Goal: Information Seeking & Learning: Learn about a topic

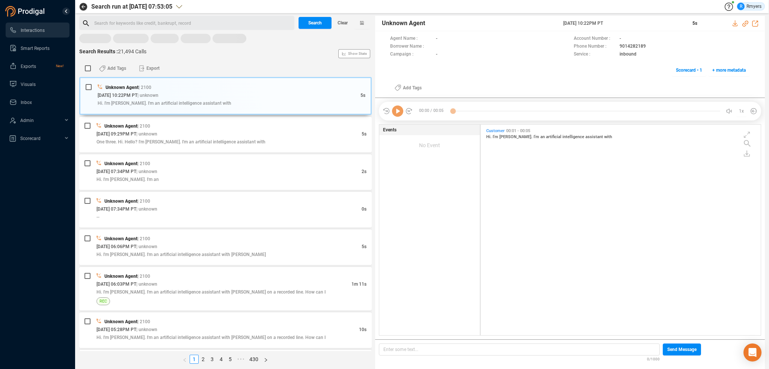
scroll to position [209, 276]
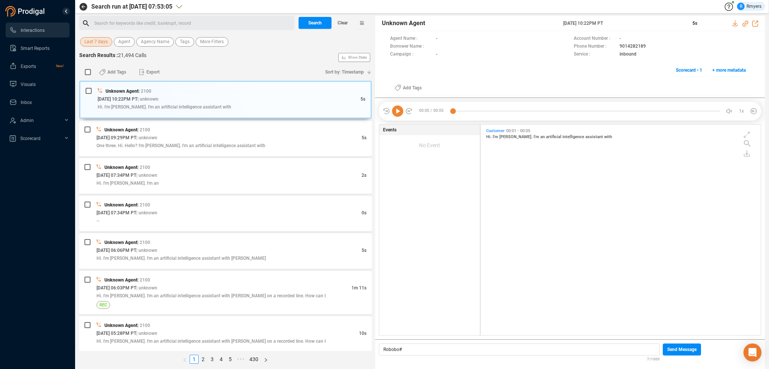
click at [102, 39] on span "Last 7 days" at bounding box center [95, 41] width 23 height 9
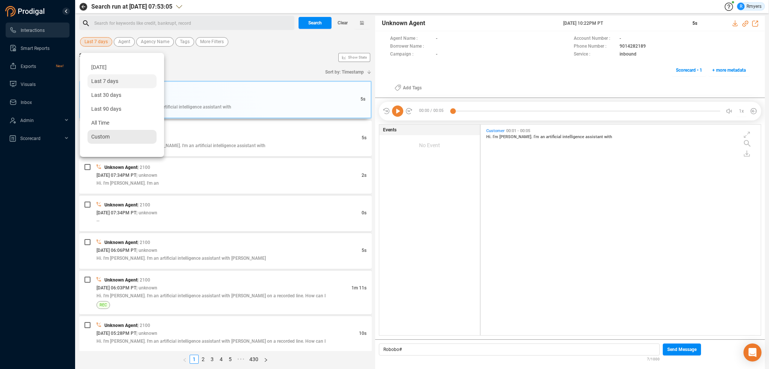
click at [104, 132] on div "Custom" at bounding box center [121, 137] width 69 height 14
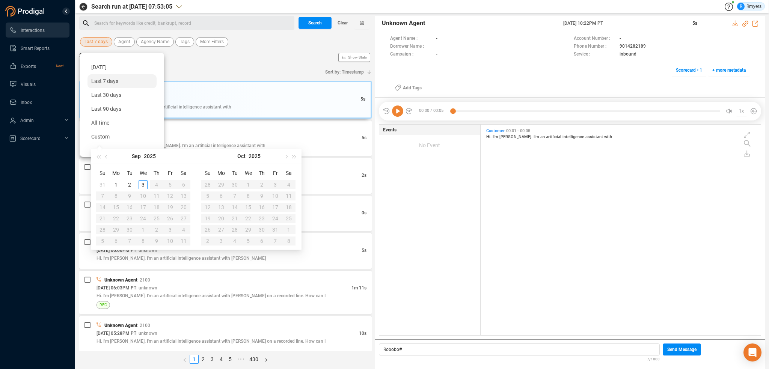
type input "[DATE]"
click at [126, 184] on div "2" at bounding box center [129, 184] width 9 height 9
click at [127, 184] on div "2" at bounding box center [129, 184] width 9 height 9
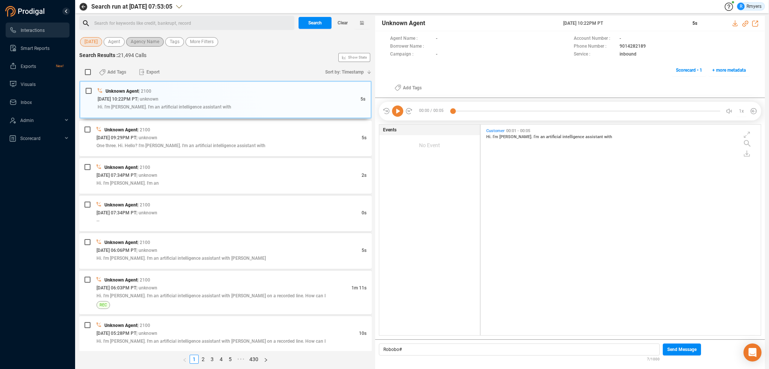
click at [138, 43] on span "Agency Name" at bounding box center [145, 41] width 29 height 9
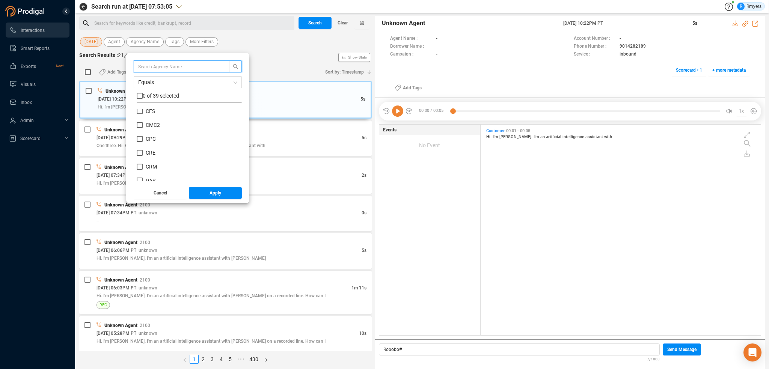
scroll to position [113, 0]
click at [147, 153] on span "CRM" at bounding box center [151, 153] width 11 height 6
click at [143, 153] on input "CRM" at bounding box center [140, 153] width 6 height 6
checkbox input "true"
click at [203, 190] on button "Apply" at bounding box center [215, 193] width 53 height 12
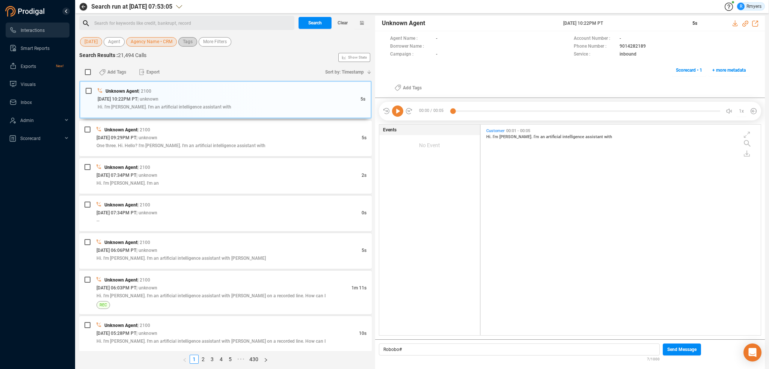
drag, startPoint x: 193, startPoint y: 45, endPoint x: 189, endPoint y: 46, distance: 4.4
click at [192, 46] on button "Tags" at bounding box center [187, 41] width 19 height 9
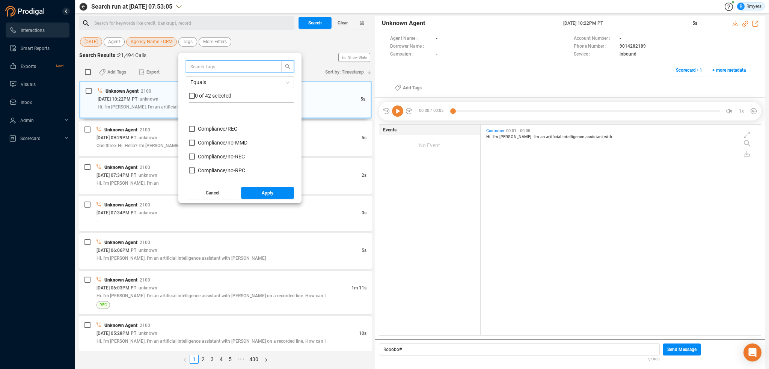
scroll to position [75, 0]
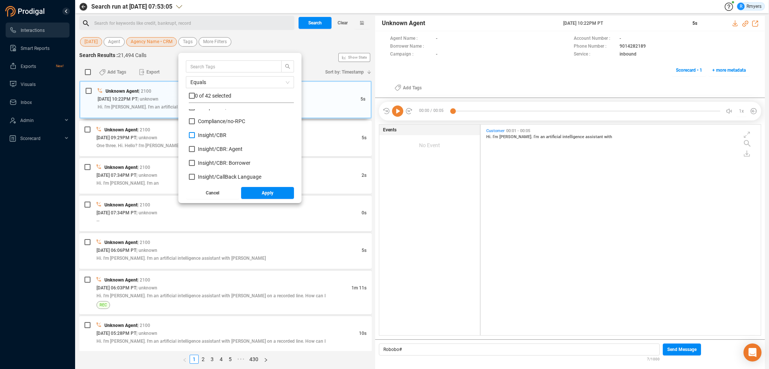
click at [207, 139] on label "Insight/ CBR" at bounding box center [209, 135] width 41 height 8
click at [195, 138] on input "Insight/ CBR" at bounding box center [192, 135] width 6 height 6
checkbox input "true"
click at [208, 150] on span "Insight/ CBR: Agent" at bounding box center [220, 149] width 45 height 6
click at [195, 150] on input "Insight/ CBR: Agent" at bounding box center [192, 149] width 6 height 6
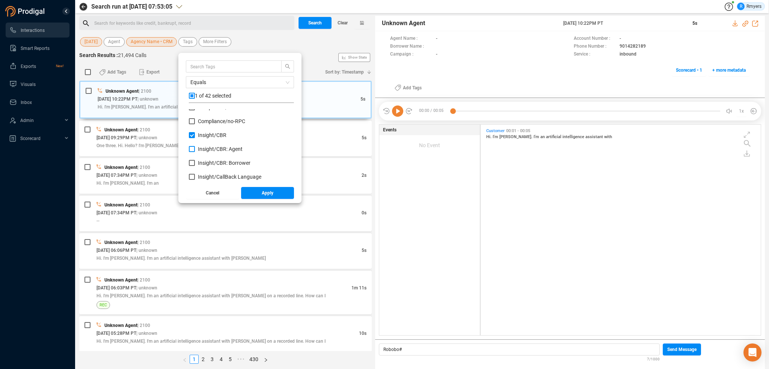
checkbox input "true"
click at [211, 160] on span "Insight/ CBR: Borrower" at bounding box center [224, 163] width 53 height 6
click at [195, 160] on input "Insight/ CBR: Borrower" at bounding box center [192, 163] width 6 height 6
checkbox input "true"
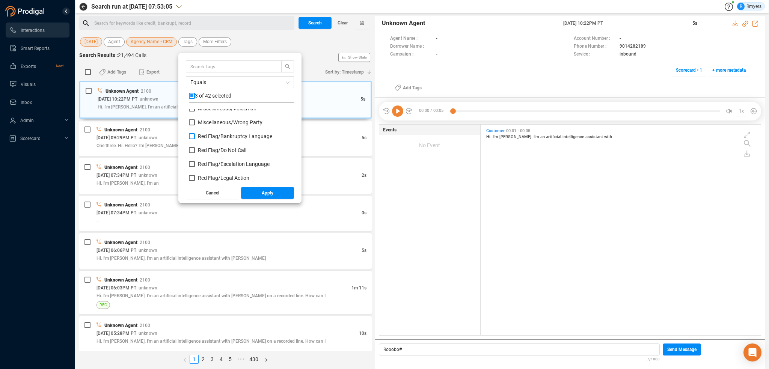
click at [206, 136] on span "Red Flag/ Bankruptcy Language" at bounding box center [235, 136] width 74 height 6
click at [195, 136] on input "Red Flag/ Bankruptcy Language" at bounding box center [192, 136] width 6 height 6
checkbox input "true"
click at [213, 163] on span "Red Flag/ Escalation Language" at bounding box center [234, 164] width 72 height 6
click at [195, 163] on input "Red Flag/ Escalation Language" at bounding box center [192, 164] width 6 height 6
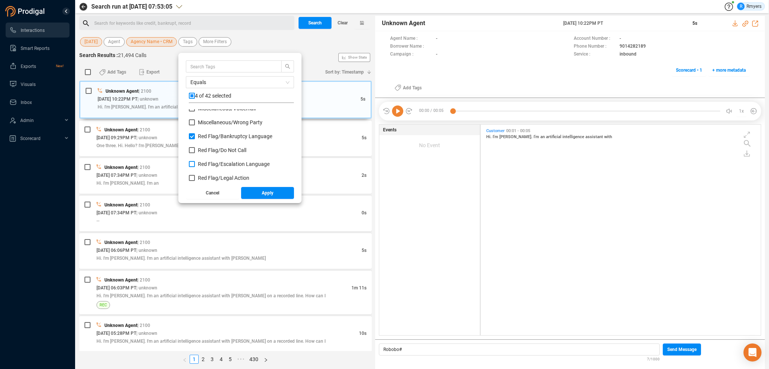
checkbox input "true"
click at [214, 175] on span "Red Flag/ Legal Action" at bounding box center [223, 178] width 51 height 6
click at [195, 175] on input "Red Flag/ Legal Action" at bounding box center [192, 178] width 6 height 6
checkbox input "true"
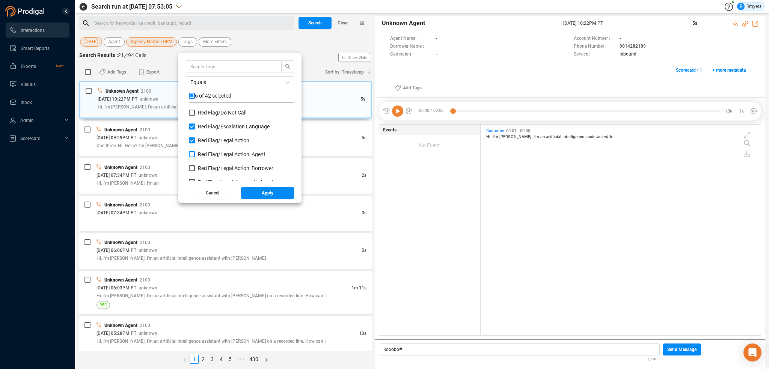
click at [217, 157] on span "Red Flag/ Legal Action: Agent" at bounding box center [232, 154] width 68 height 6
click at [195, 157] on input "Red Flag/ Legal Action: Agent" at bounding box center [192, 154] width 6 height 6
checkbox input "true"
click at [216, 169] on span "Red Flag/ Legal Action: Borrower" at bounding box center [235, 168] width 75 height 6
click at [195, 169] on input "Red Flag/ Legal Action: Borrower" at bounding box center [192, 168] width 6 height 6
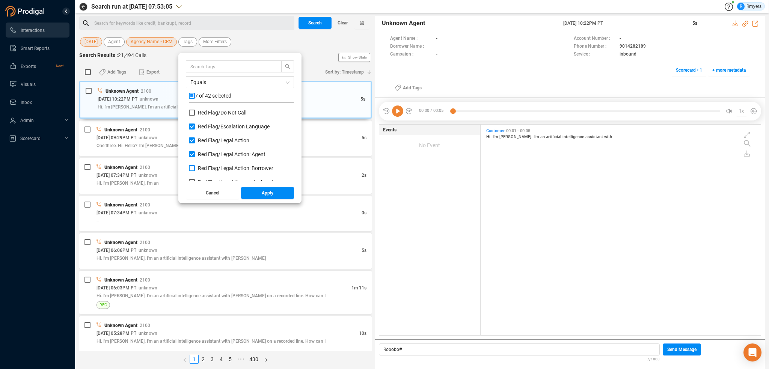
checkbox input "true"
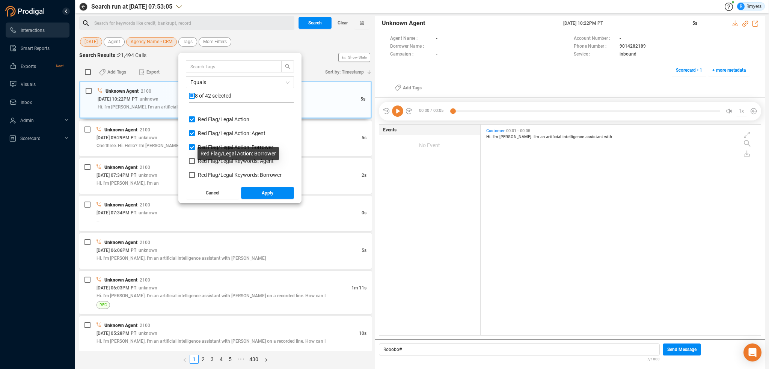
scroll to position [413, 0]
click at [200, 145] on span "Red Flag/ Legal Keywords: Agent" at bounding box center [236, 145] width 76 height 6
click at [195, 145] on input "Red Flag/ Legal Keywords: Agent" at bounding box center [192, 145] width 6 height 6
checkbox input "true"
click at [200, 155] on span "Red Flag/ Legal Keywords: Borrower" at bounding box center [240, 158] width 84 height 6
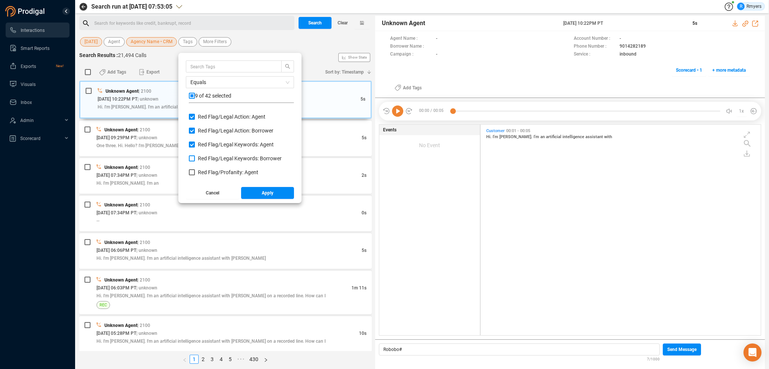
click at [195, 155] on input "Red Flag/ Legal Keywords: Borrower" at bounding box center [192, 158] width 6 height 6
checkbox input "true"
click at [205, 170] on span "Red Flag/ Profanity: Agent" at bounding box center [228, 172] width 60 height 6
click at [195, 170] on input "Red Flag/ Profanity: Agent" at bounding box center [192, 172] width 6 height 6
checkbox input "true"
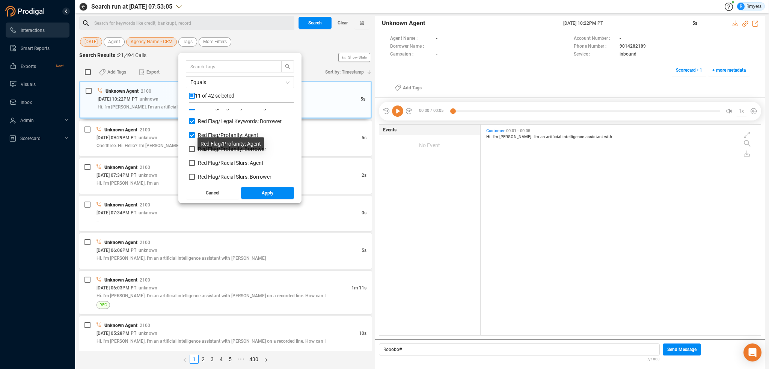
scroll to position [450, 0]
click at [204, 152] on label "Red Flag/ Profanity: Borrower" at bounding box center [229, 149] width 80 height 8
click at [195, 152] on input "Red Flag/ Profanity: Borrower" at bounding box center [192, 149] width 6 height 6
checkbox input "true"
click at [205, 163] on span "Red Flag/ Racial Slurs: Agent" at bounding box center [231, 163] width 66 height 6
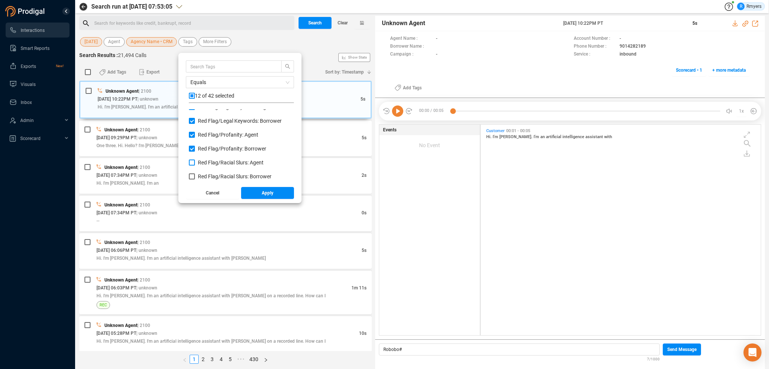
click at [195, 163] on input "Red Flag/ Racial Slurs: Agent" at bounding box center [192, 163] width 6 height 6
checkbox input "true"
click at [206, 175] on span "Red Flag/ Racial Slurs: Borrower" at bounding box center [235, 176] width 74 height 6
click at [195, 175] on input "Red Flag/ Racial Slurs: Borrower" at bounding box center [192, 176] width 6 height 6
checkbox input "true"
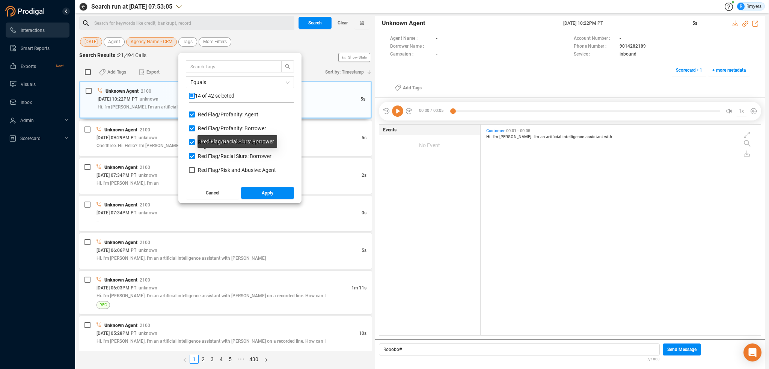
scroll to position [488, 0]
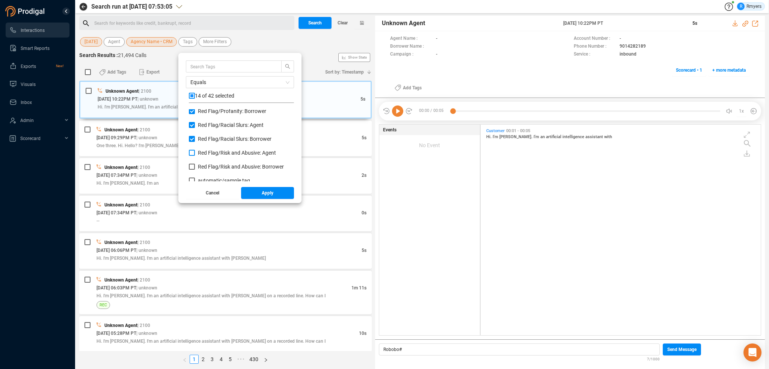
click at [205, 154] on span "Red Flag/ Risk and Abusive: Agent" at bounding box center [237, 153] width 78 height 6
click at [195, 154] on input "Red Flag/ Risk and Abusive: Agent" at bounding box center [192, 153] width 6 height 6
checkbox input "true"
drag, startPoint x: 206, startPoint y: 163, endPoint x: 214, endPoint y: 172, distance: 12.0
click at [206, 164] on span "Red Flag/ Risk and Abusive: Borrower" at bounding box center [241, 167] width 86 height 6
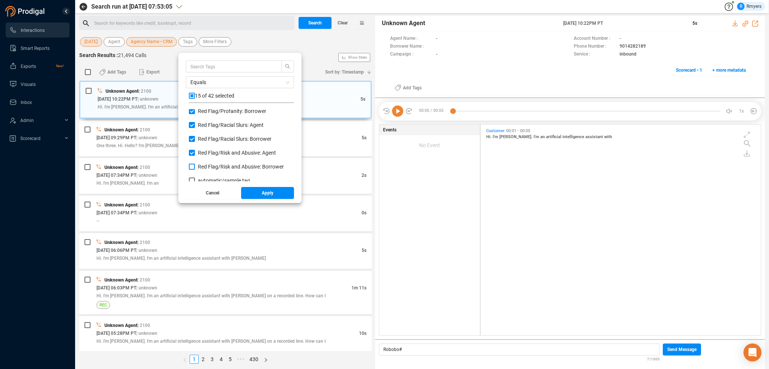
click at [195, 164] on input "Red Flag/ Risk and Abusive: Borrower" at bounding box center [192, 167] width 6 height 6
checkbox input "true"
click at [266, 197] on span "Apply" at bounding box center [268, 193] width 12 height 12
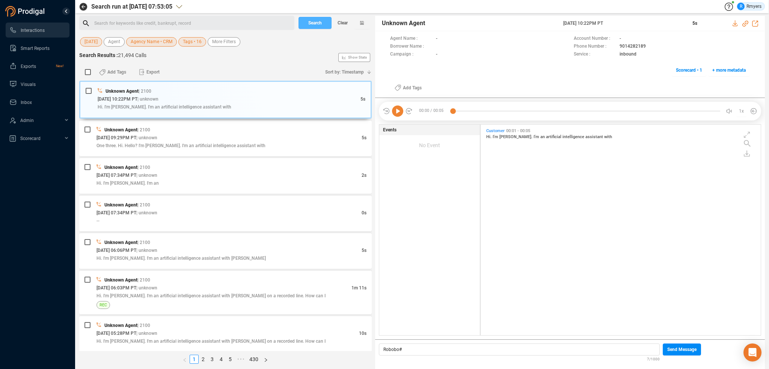
click at [312, 23] on span "Search" at bounding box center [315, 23] width 14 height 12
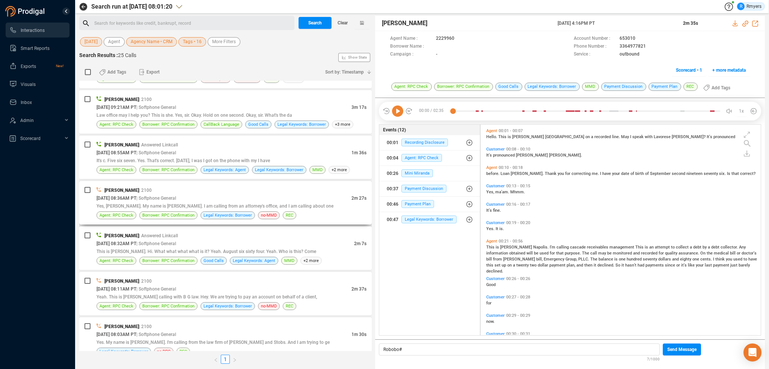
scroll to position [863, 0]
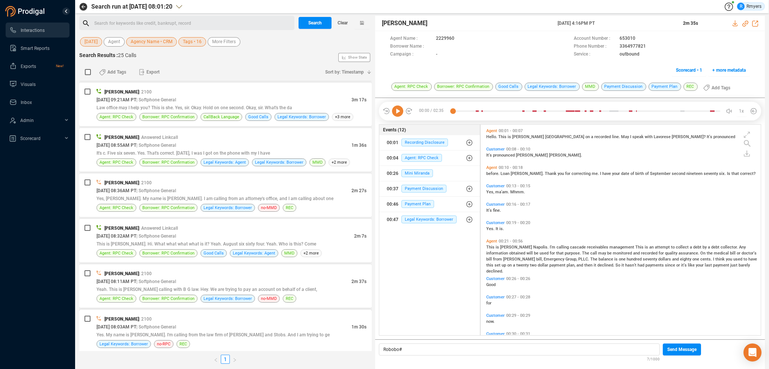
click at [272, 323] on div "[DATE] 08:03AM PT | Softphone General" at bounding box center [223, 327] width 255 height 8
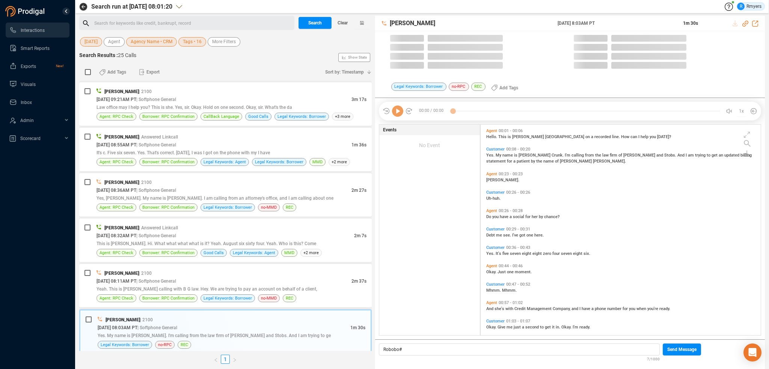
scroll to position [209, 276]
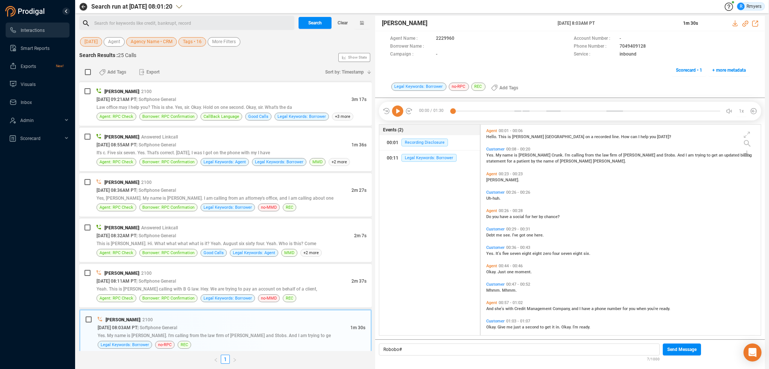
click at [398, 110] on icon at bounding box center [397, 110] width 11 height 11
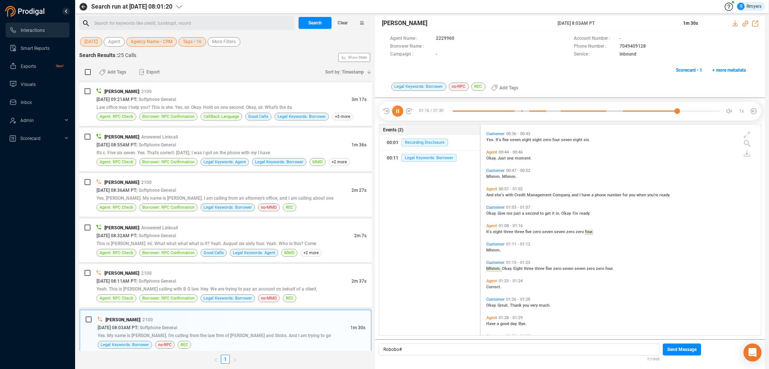
scroll to position [135, 0]
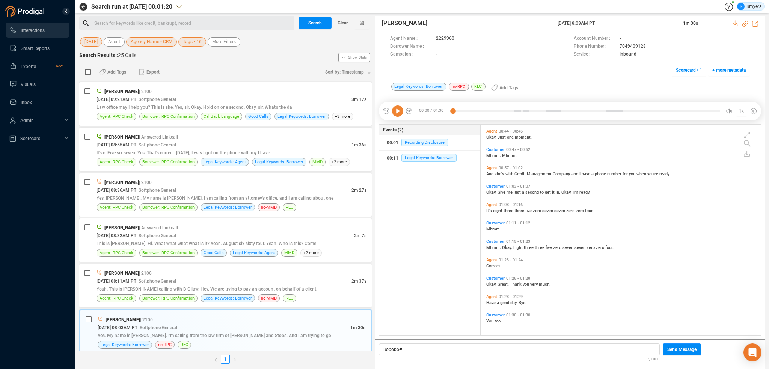
click at [400, 111] on icon at bounding box center [397, 110] width 11 height 11
click at [154, 279] on span "| Softphone General" at bounding box center [156, 281] width 40 height 5
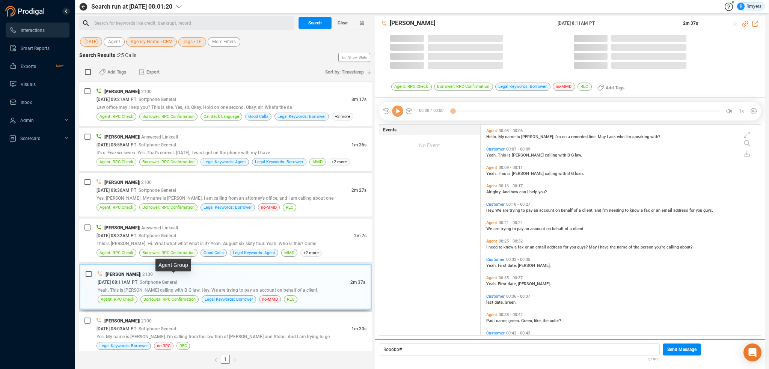
scroll to position [209, 276]
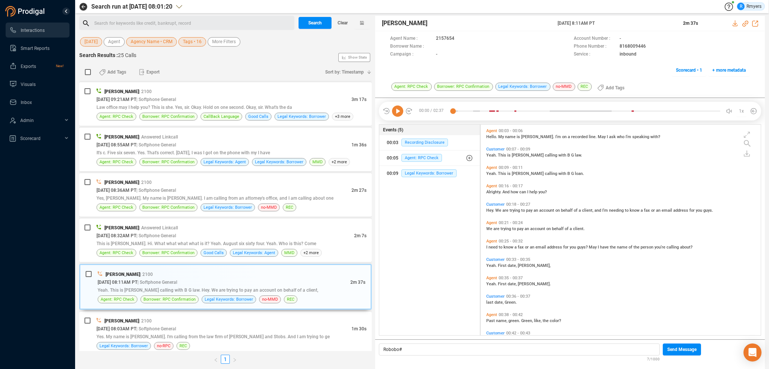
click at [399, 111] on icon at bounding box center [397, 110] width 11 height 11
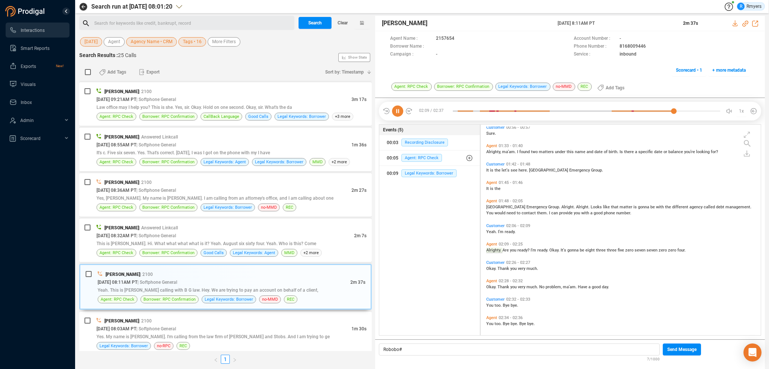
scroll to position [282, 0]
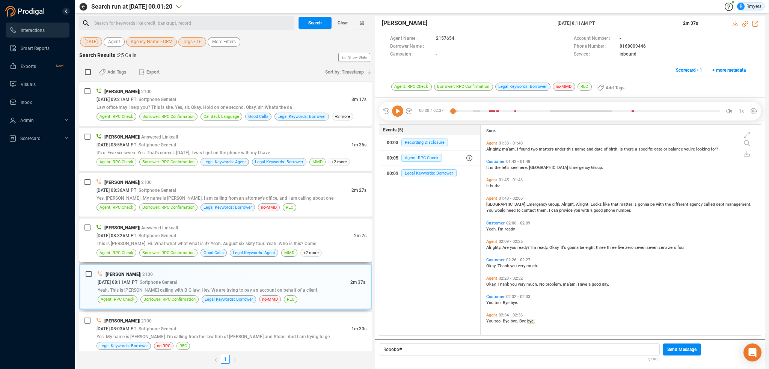
click at [163, 233] on span "| Softphone General" at bounding box center [156, 235] width 40 height 5
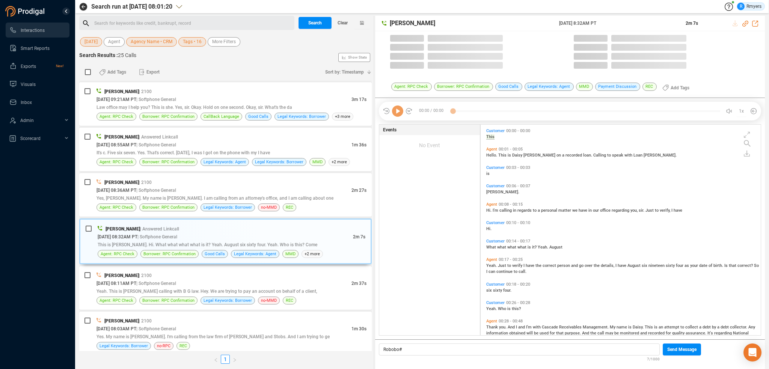
scroll to position [209, 276]
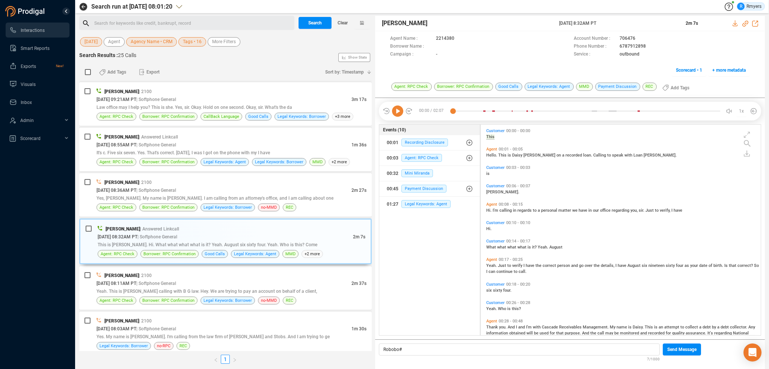
click at [395, 115] on icon at bounding box center [397, 110] width 11 height 11
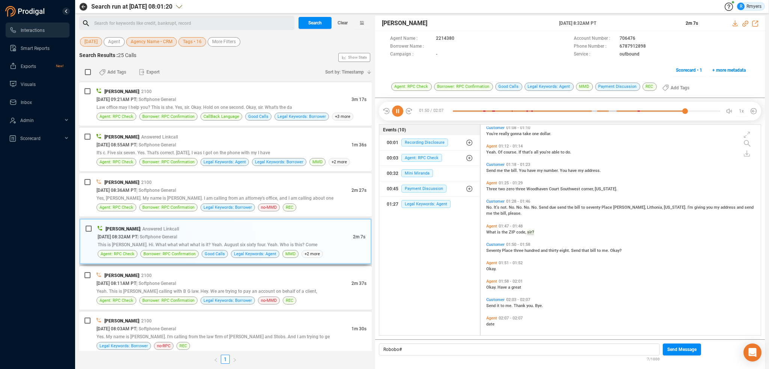
scroll to position [338, 0]
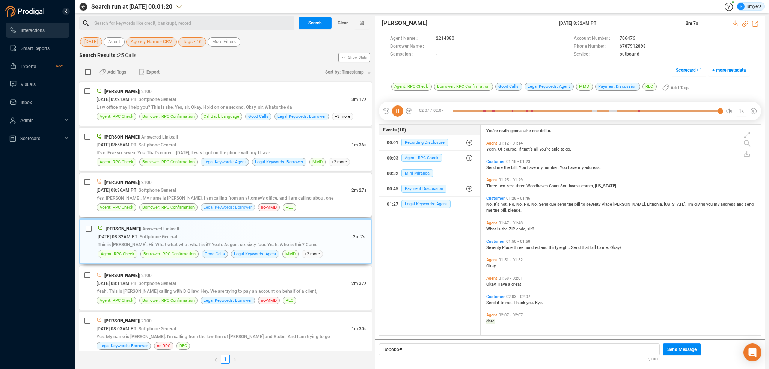
click at [211, 204] on span "Legal Keywords: Borrower" at bounding box center [227, 207] width 48 height 7
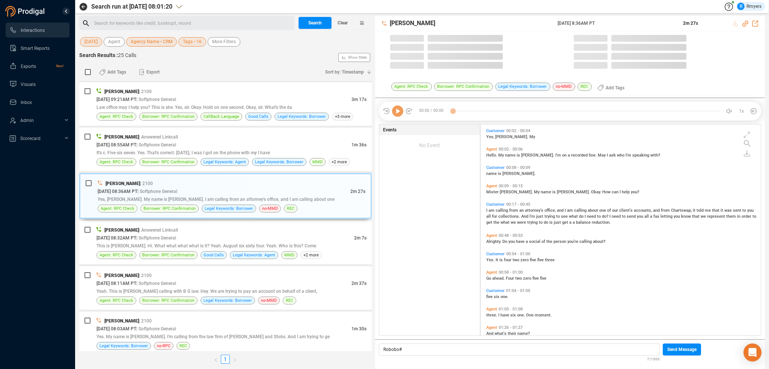
scroll to position [209, 276]
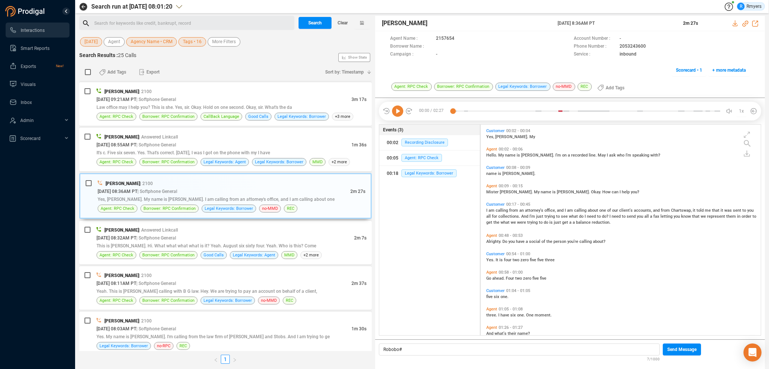
click at [397, 113] on icon at bounding box center [397, 110] width 11 height 11
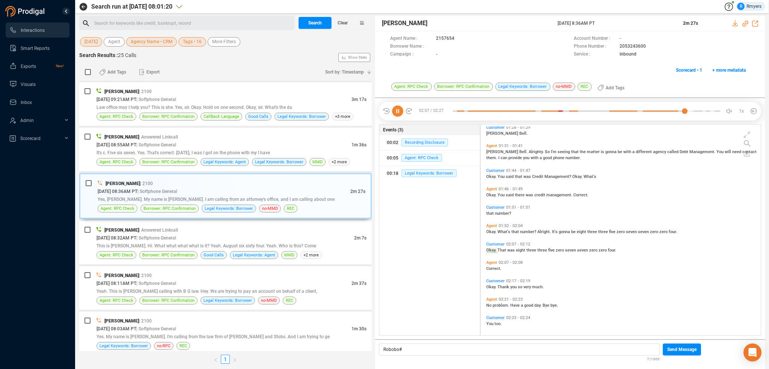
scroll to position [221, 0]
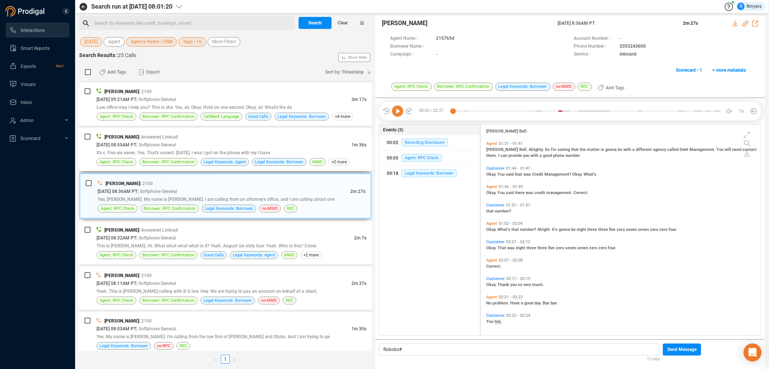
click at [196, 135] on div "[PERSON_NAME] | Answered Linkcall" at bounding box center [231, 137] width 270 height 8
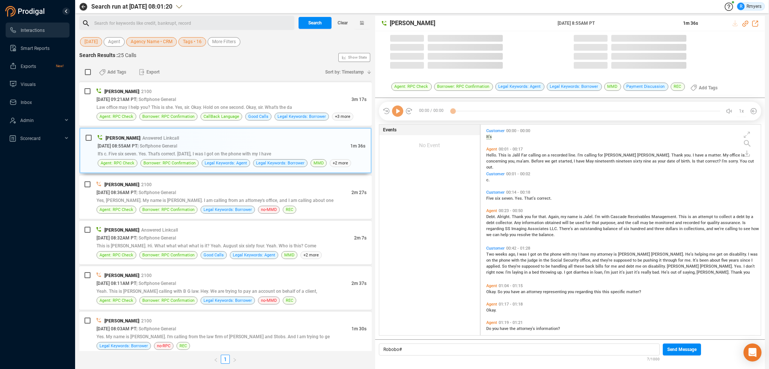
scroll to position [209, 276]
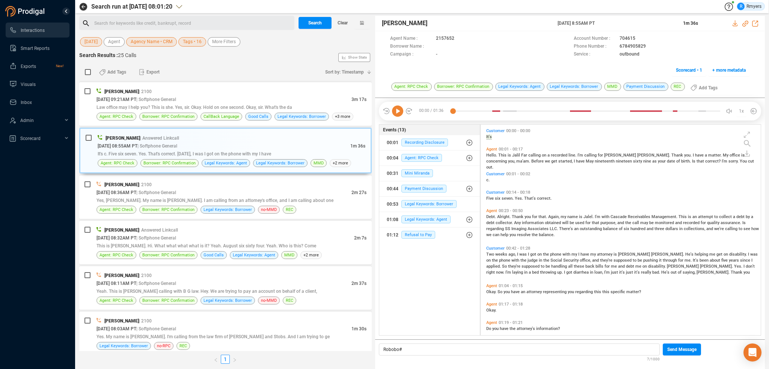
click at [398, 112] on icon at bounding box center [397, 110] width 11 height 11
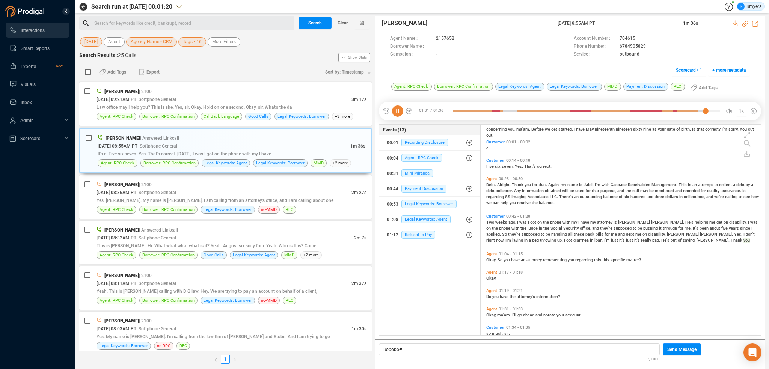
scroll to position [44, 0]
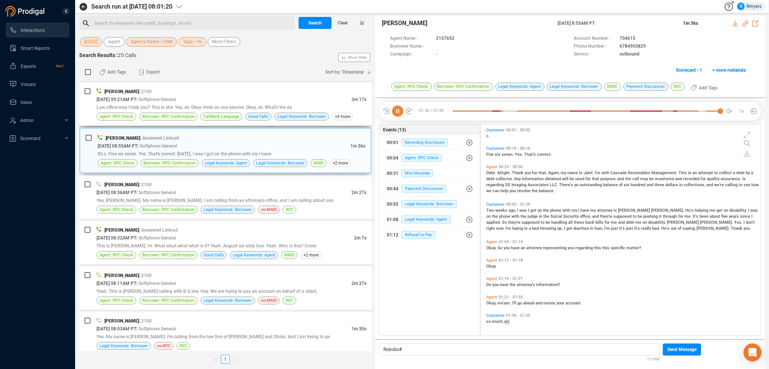
click at [257, 99] on div "[DATE] 09:21AM PT | Softphone General" at bounding box center [223, 99] width 255 height 8
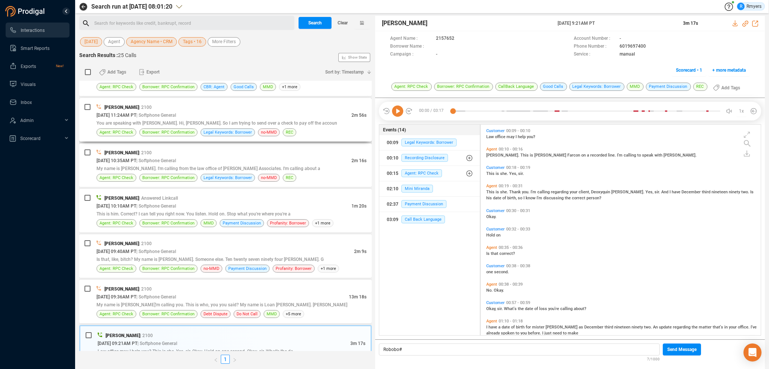
scroll to position [637, 0]
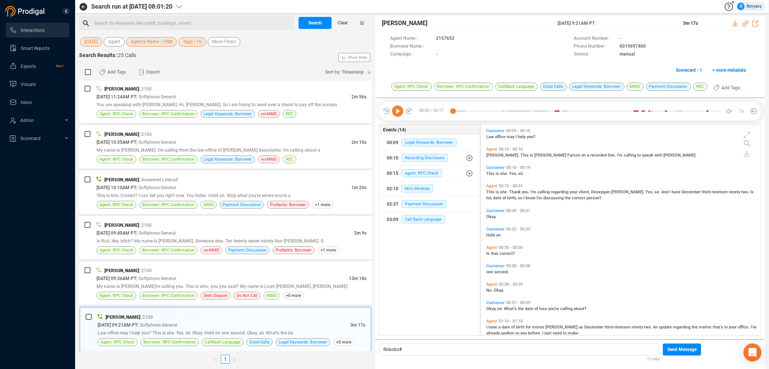
click at [396, 113] on icon at bounding box center [397, 110] width 11 height 11
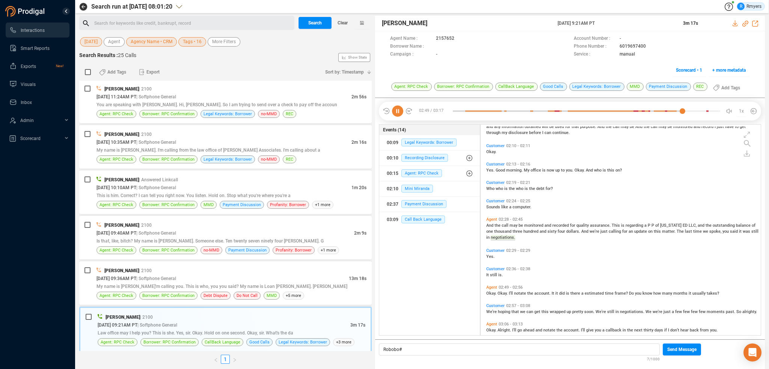
scroll to position [473, 0]
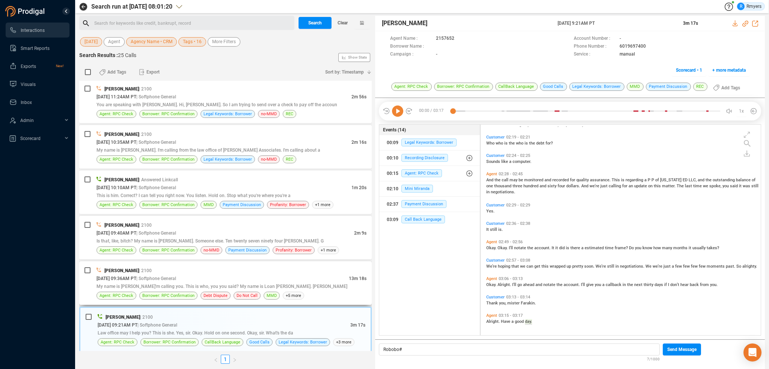
click at [197, 282] on div "My name is [PERSON_NAME]'m calling you. This is who, you you said? My name is L…" at bounding box center [231, 286] width 270 height 8
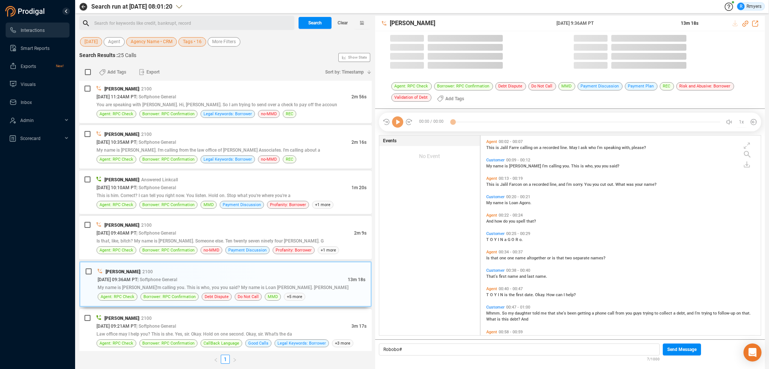
scroll to position [199, 276]
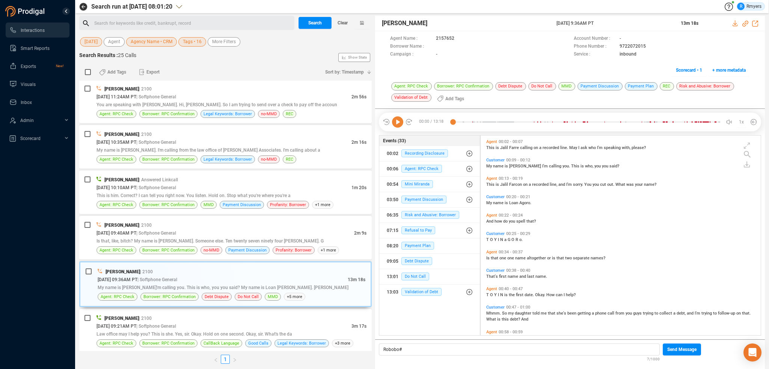
click at [401, 122] on icon at bounding box center [397, 121] width 11 height 11
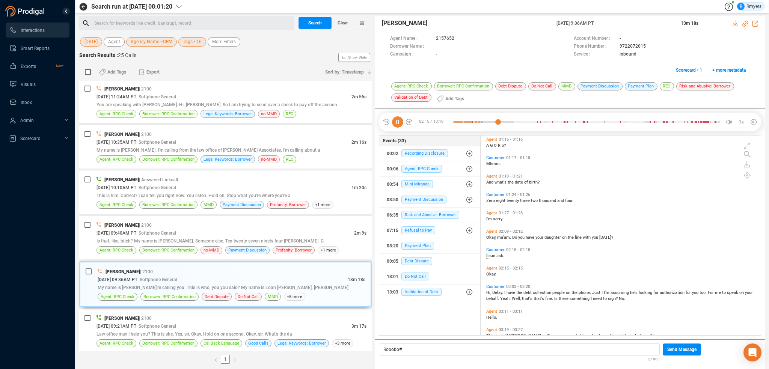
scroll to position [285, 0]
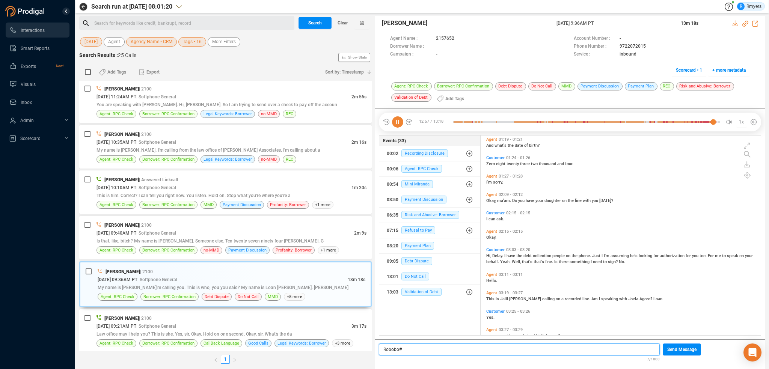
click at [402, 349] on p "Robobo#" at bounding box center [519, 349] width 272 height 8
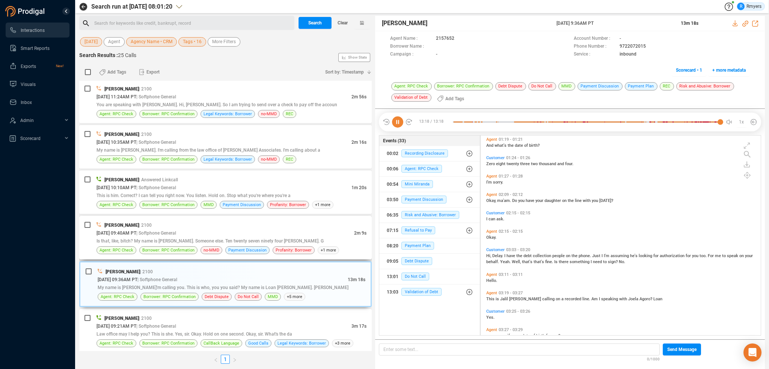
click at [267, 226] on div "[PERSON_NAME] | 2100" at bounding box center [231, 225] width 270 height 8
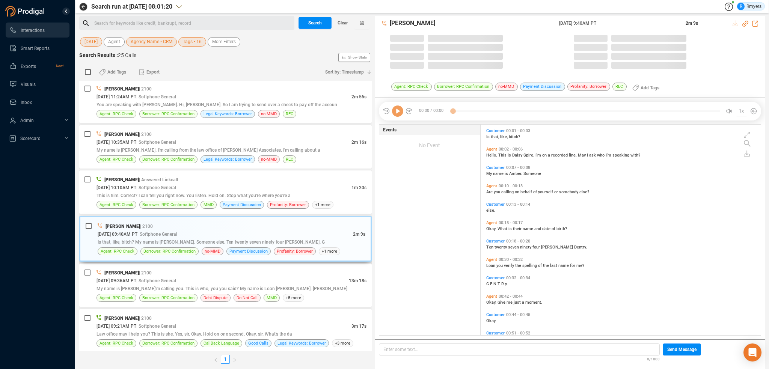
scroll to position [209, 276]
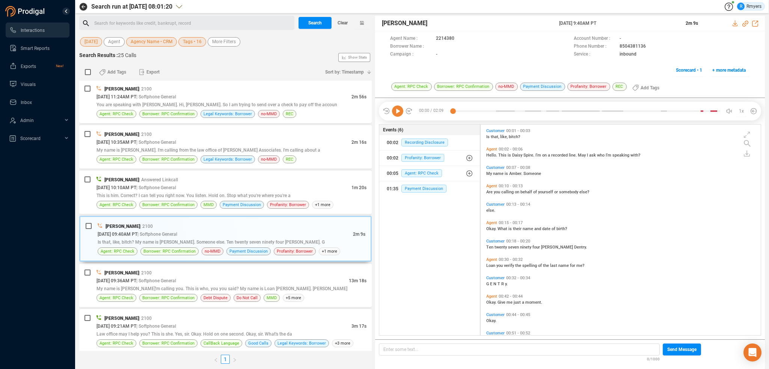
click at [396, 114] on icon at bounding box center [397, 110] width 11 height 11
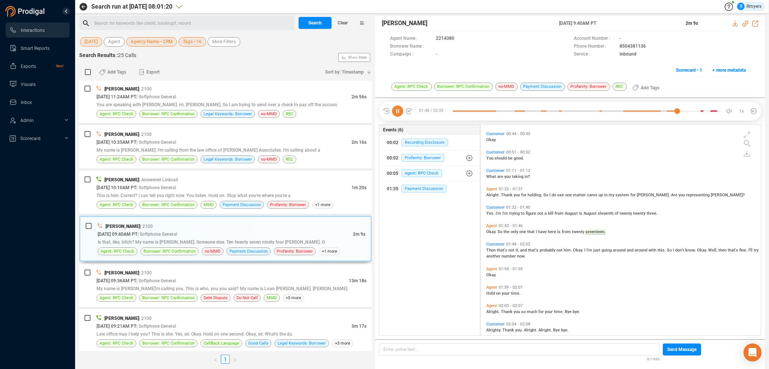
scroll to position [190, 0]
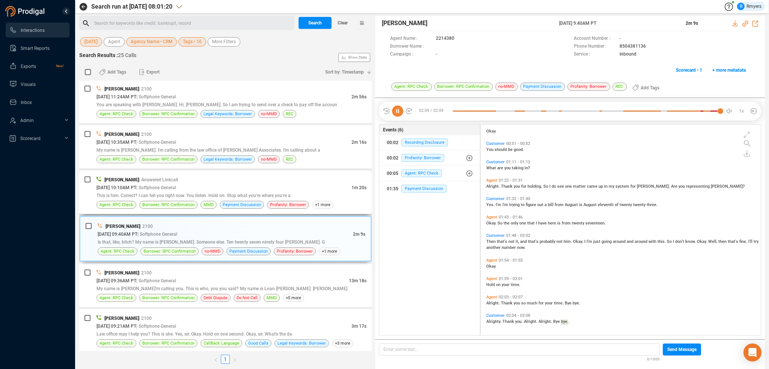
click at [218, 176] on div "[PERSON_NAME] | Answered Linkcall" at bounding box center [231, 180] width 270 height 8
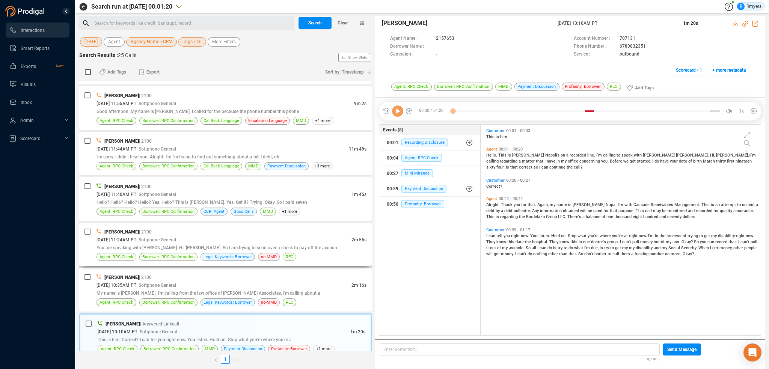
scroll to position [487, 0]
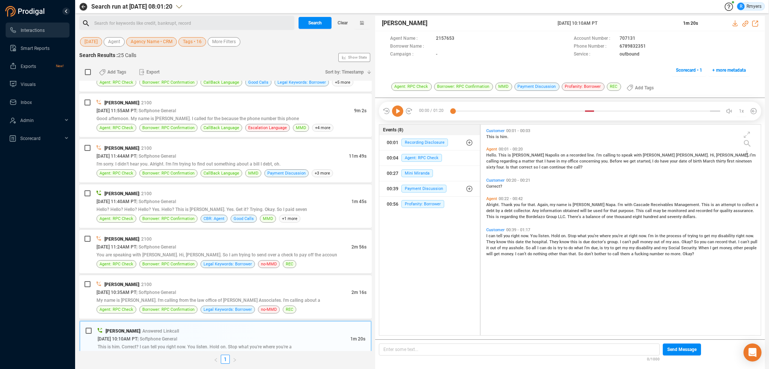
click at [398, 108] on icon at bounding box center [397, 110] width 11 height 11
click at [496, 156] on span "Hello." at bounding box center [492, 155] width 12 height 5
click at [273, 300] on span "My name is [PERSON_NAME]. I'm calling from the law office of [PERSON_NAME] Asso…" at bounding box center [208, 300] width 224 height 5
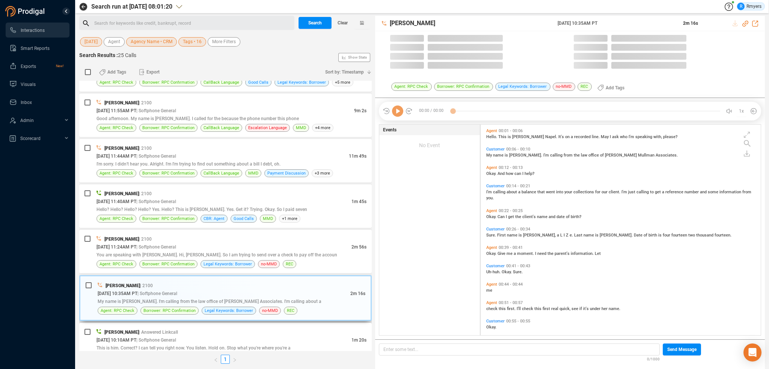
scroll to position [209, 276]
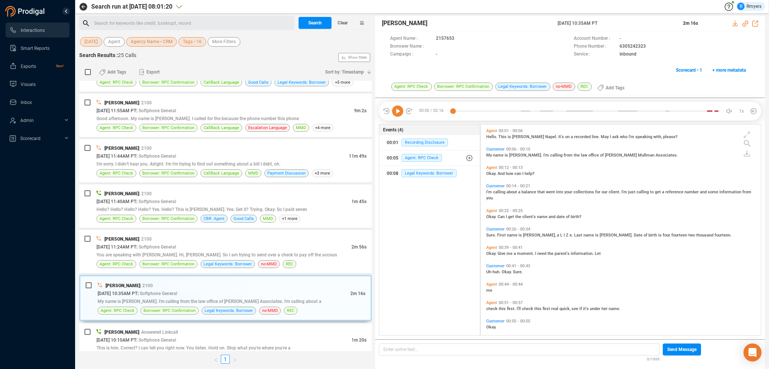
click at [395, 111] on icon at bounding box center [397, 110] width 11 height 11
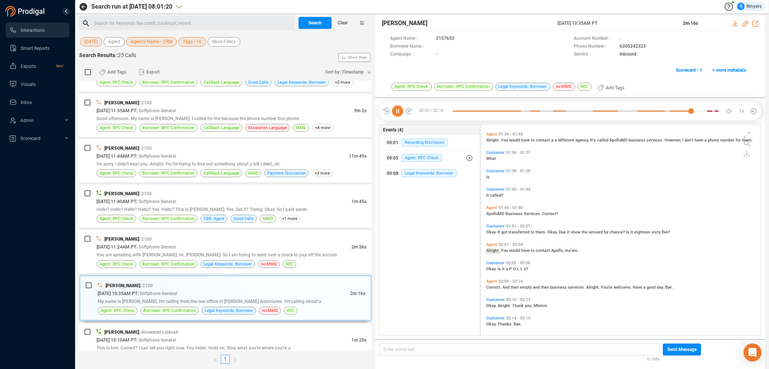
scroll to position [300, 0]
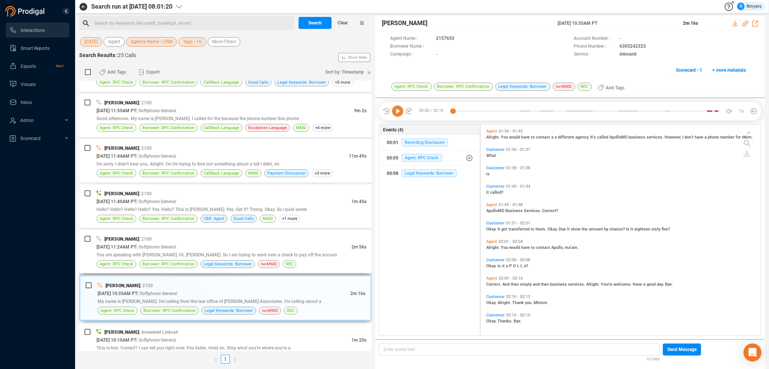
click at [257, 252] on span "You are speaking with [PERSON_NAME]. Hi, [PERSON_NAME]. So I am trying to send …" at bounding box center [216, 254] width 241 height 5
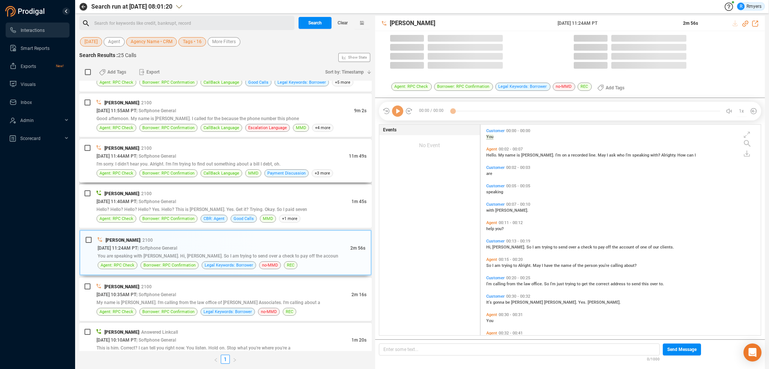
scroll to position [209, 276]
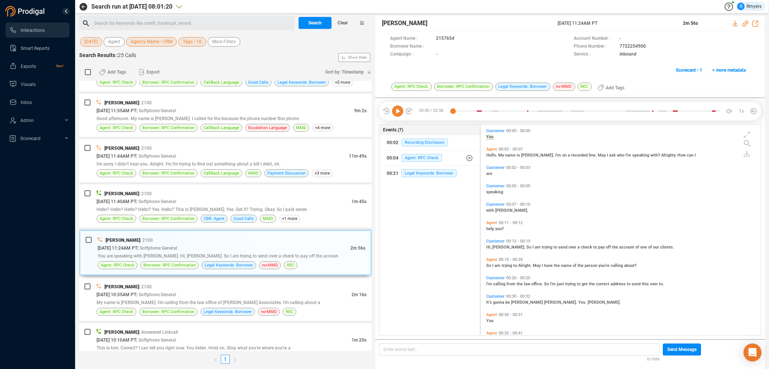
click at [398, 114] on icon at bounding box center [397, 110] width 11 height 11
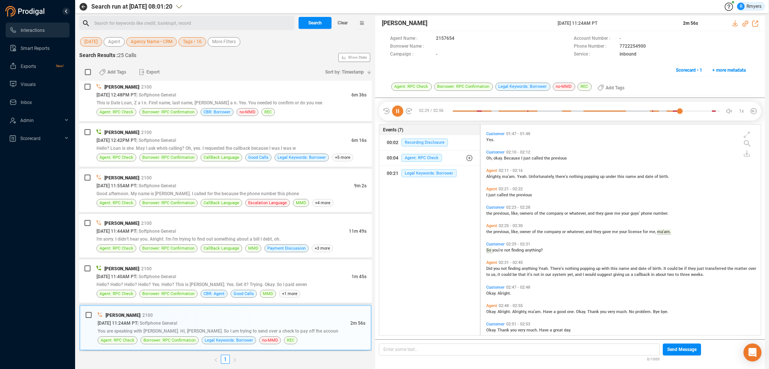
scroll to position [484, 0]
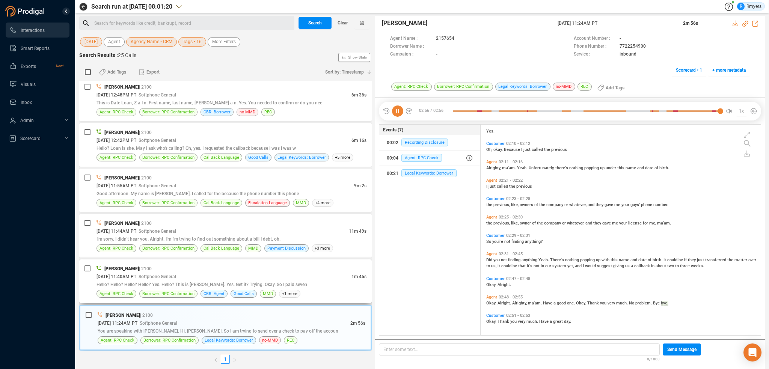
click at [295, 272] on div "[DATE] 11:40AM PT | Softphone General" at bounding box center [223, 276] width 255 height 8
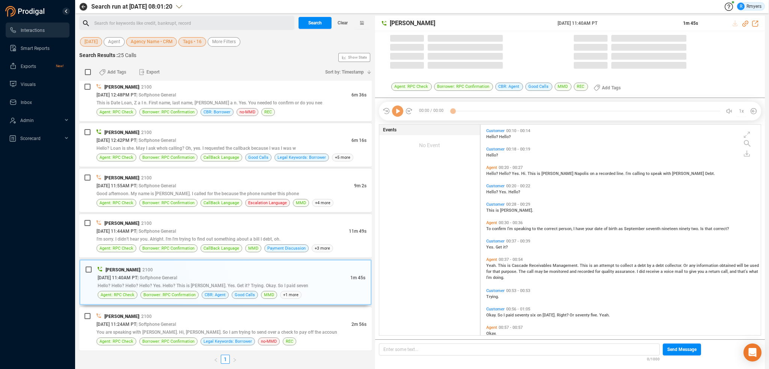
scroll to position [209, 276]
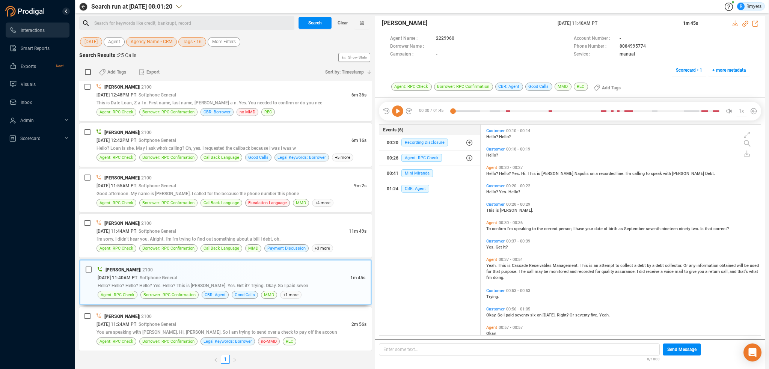
click at [397, 111] on icon at bounding box center [397, 110] width 11 height 11
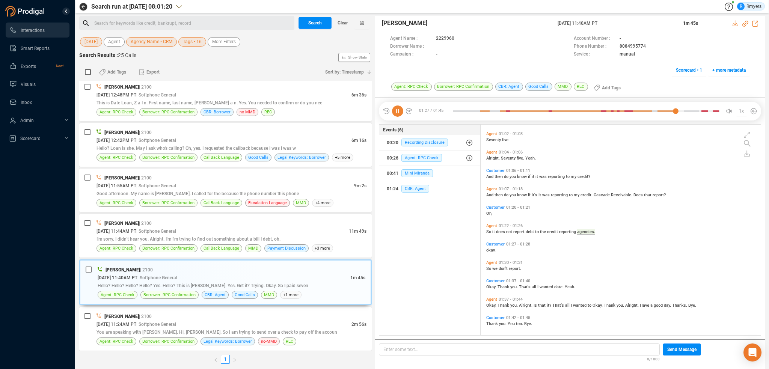
scroll to position [233, 0]
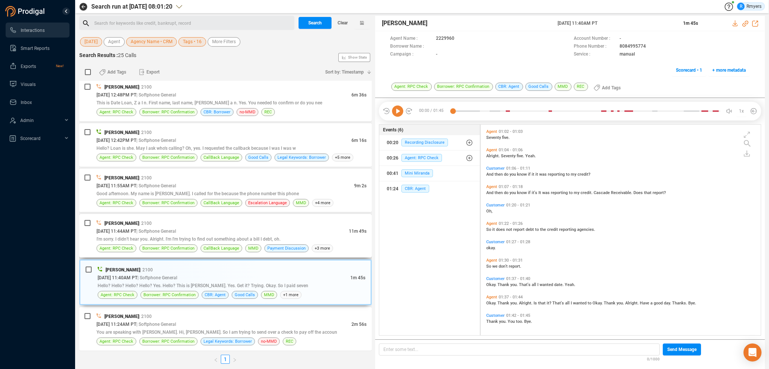
drag, startPoint x: 181, startPoint y: 239, endPoint x: 186, endPoint y: 238, distance: 5.3
click at [184, 238] on span "I'm sorry. I didn't hear you. Alright. I'm I'm trying to find out something abo…" at bounding box center [188, 238] width 184 height 5
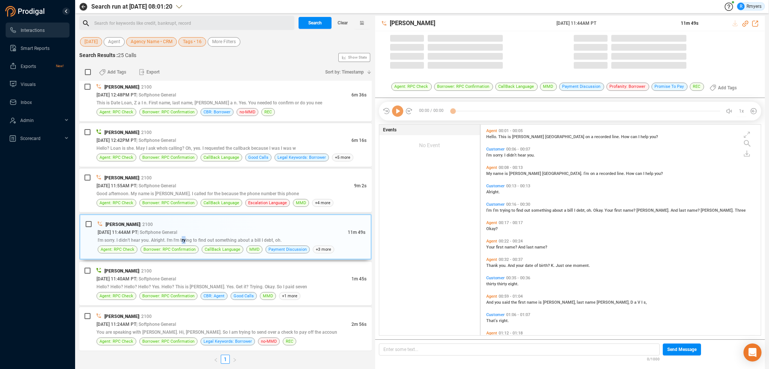
scroll to position [209, 276]
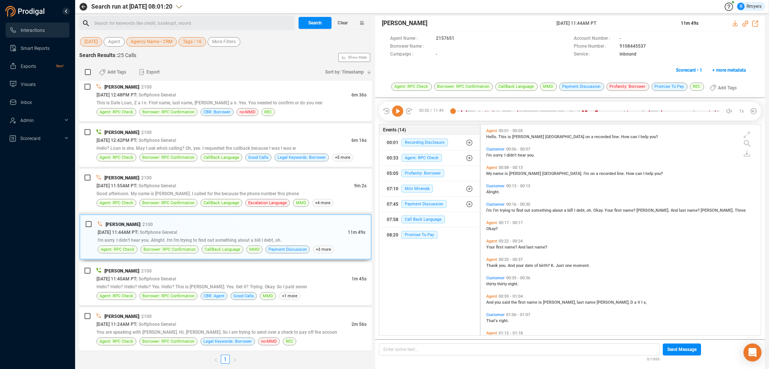
click at [400, 112] on icon at bounding box center [397, 110] width 11 height 11
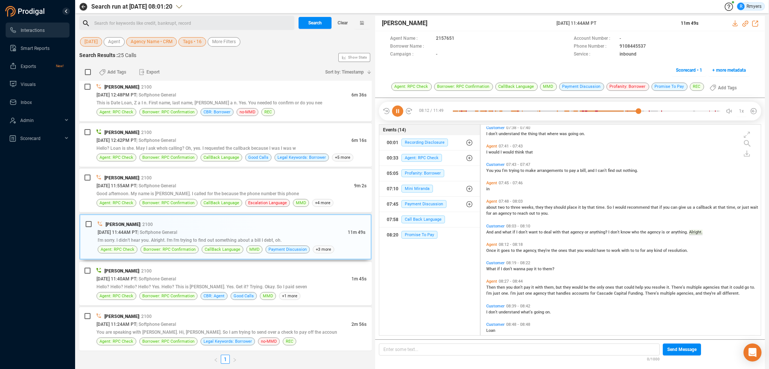
scroll to position [1164, 0]
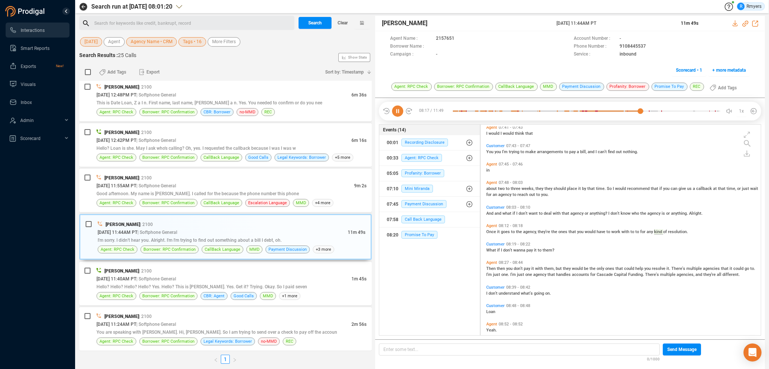
click at [396, 108] on icon at bounding box center [397, 110] width 11 height 11
click at [398, 112] on icon at bounding box center [397, 110] width 11 height 11
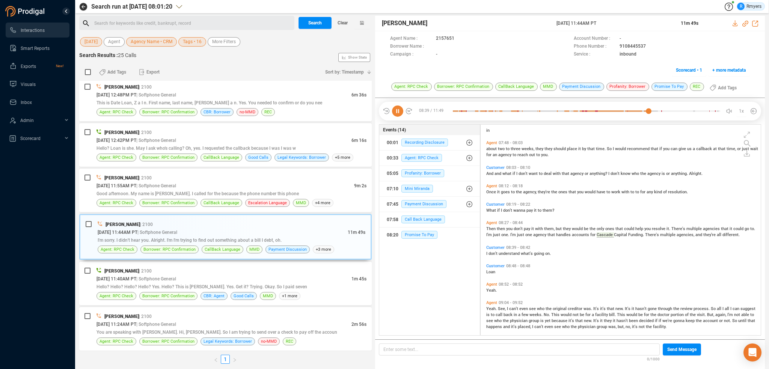
scroll to position [1226, 0]
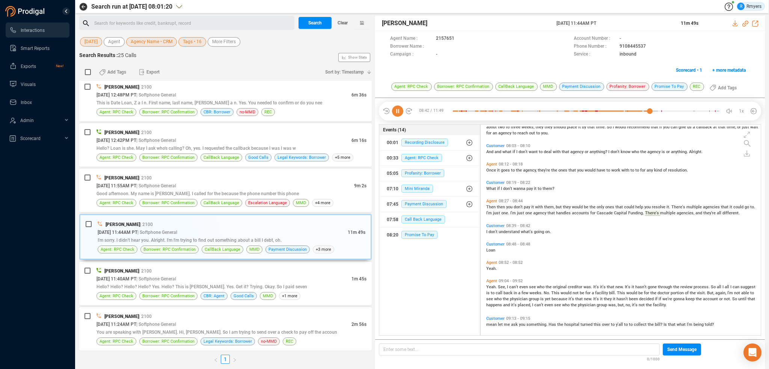
click at [398, 113] on icon at bounding box center [397, 110] width 11 height 11
click at [398, 108] on icon at bounding box center [397, 110] width 11 height 11
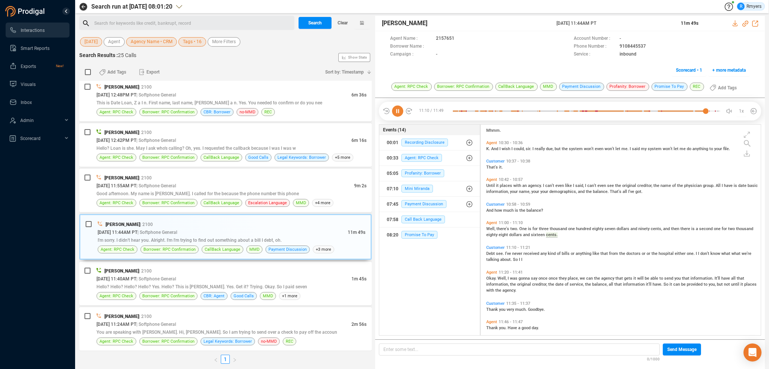
scroll to position [1531, 0]
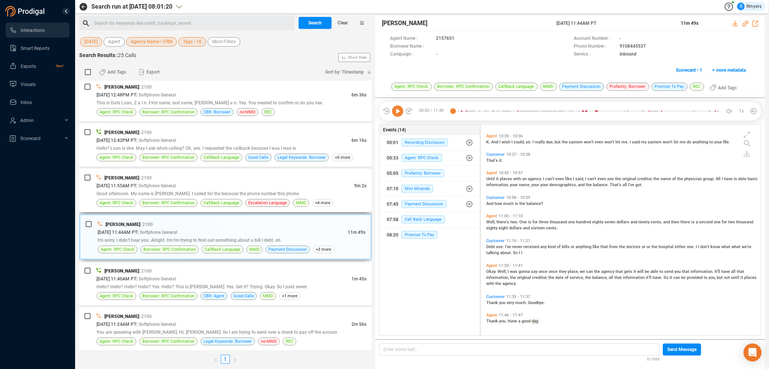
click at [210, 196] on div "[PERSON_NAME] | 2100 [DATE] 11:55AM PT | Softphone General 9m 2s Good afternoon…" at bounding box center [231, 190] width 270 height 33
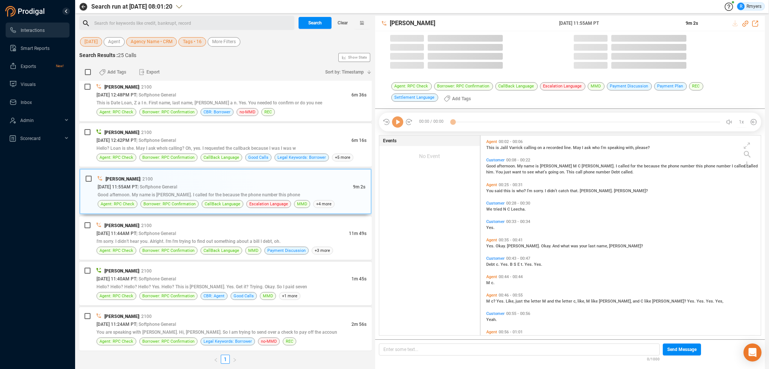
scroll to position [199, 276]
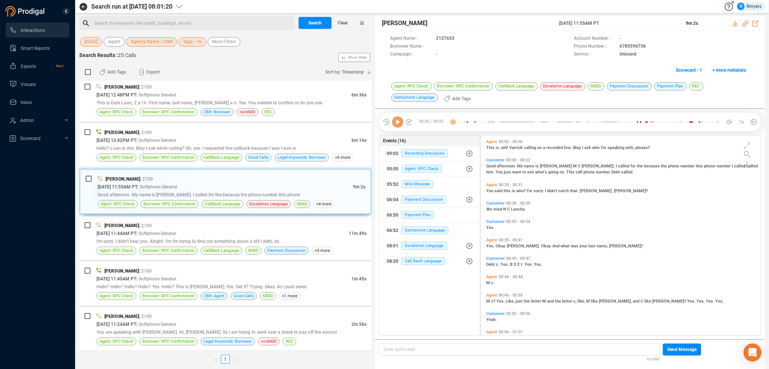
click at [397, 124] on icon at bounding box center [397, 121] width 11 height 11
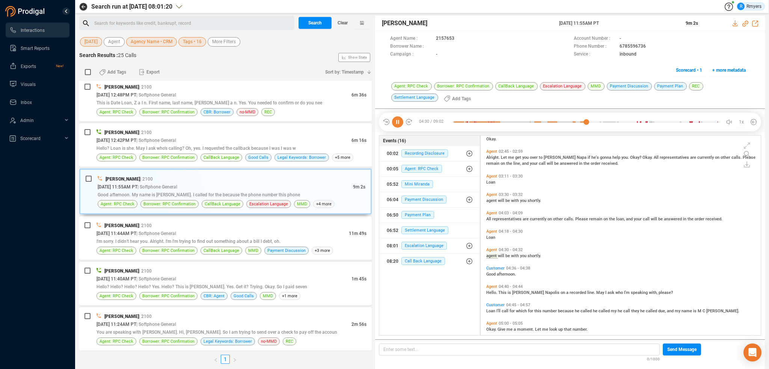
scroll to position [536, 0]
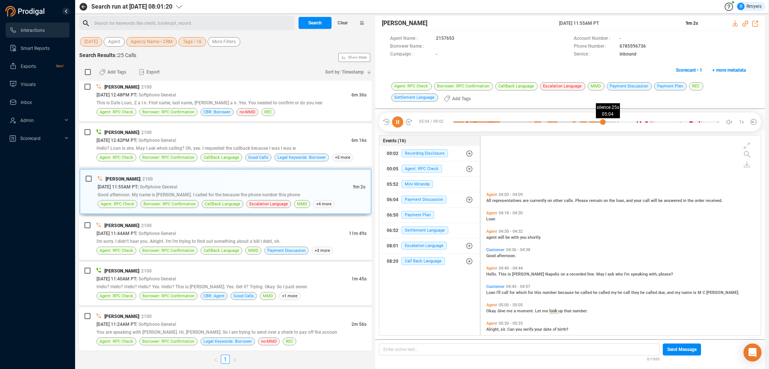
click at [602, 123] on div at bounding box center [586, 121] width 267 height 11
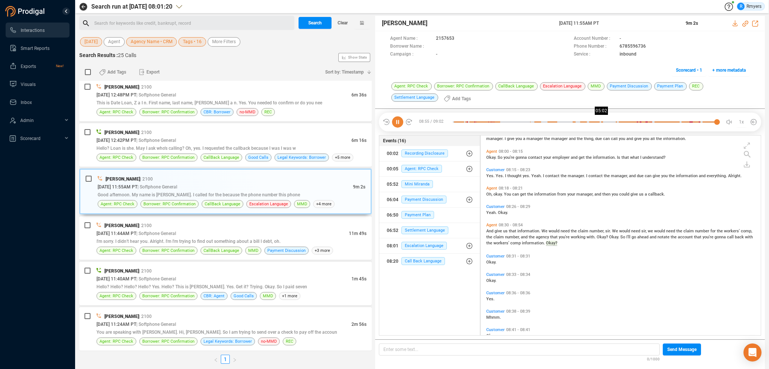
scroll to position [1141, 0]
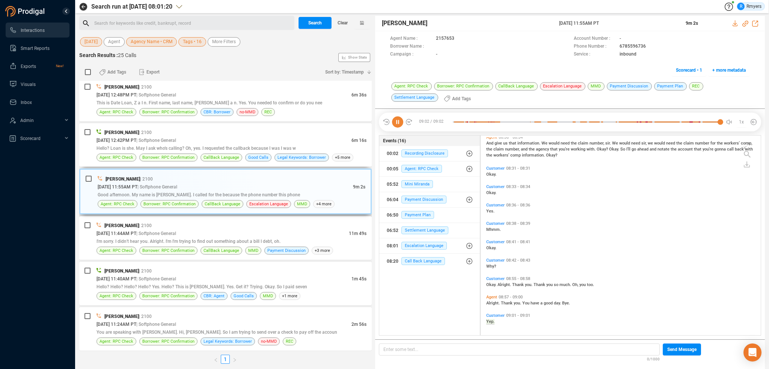
drag, startPoint x: 257, startPoint y: 133, endPoint x: 251, endPoint y: 170, distance: 36.9
click at [257, 139] on div "[PERSON_NAME] | 2100 [DATE] 12:42PM PT | Softphone General 6m 16s Hello? Loan i…" at bounding box center [231, 144] width 270 height 33
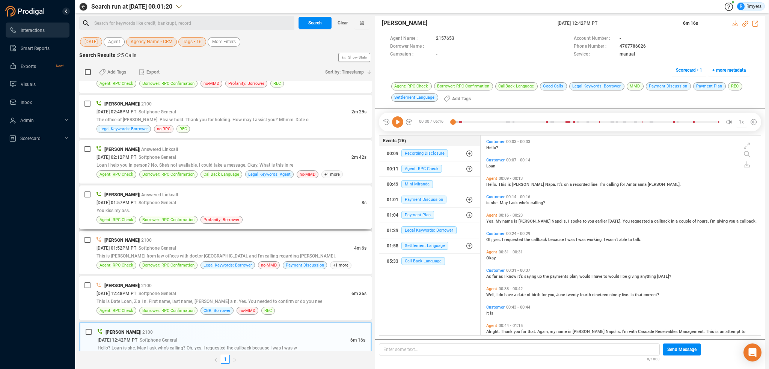
scroll to position [224, 0]
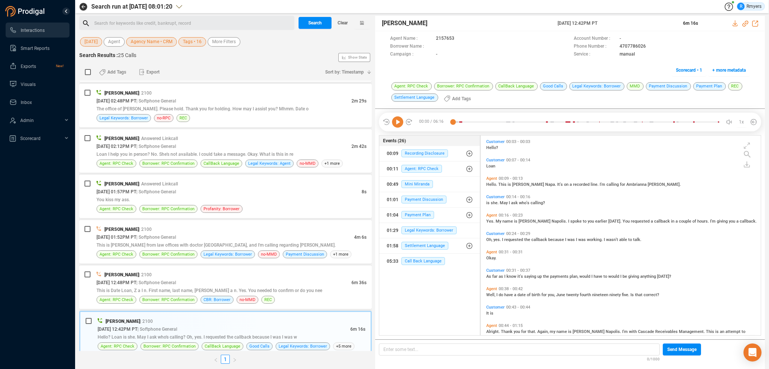
click at [399, 119] on icon at bounding box center [397, 121] width 11 height 11
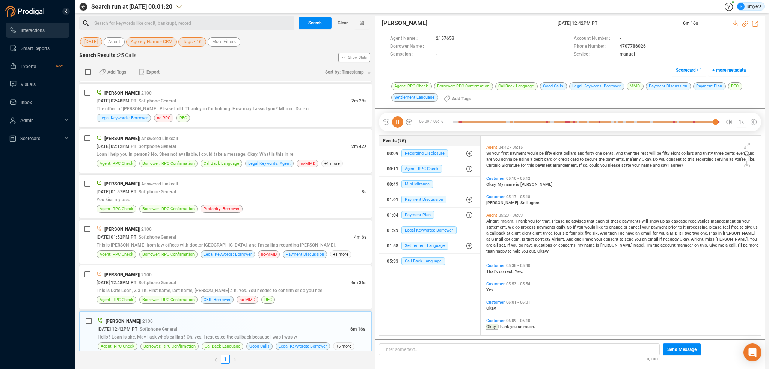
scroll to position [805, 0]
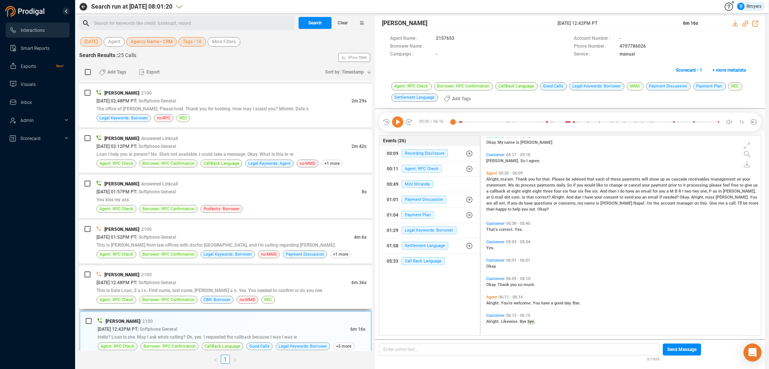
click at [218, 286] on div "This is Date Loan, Z a I n. First name, last name, [PERSON_NAME] a n. Yes. You …" at bounding box center [231, 290] width 270 height 8
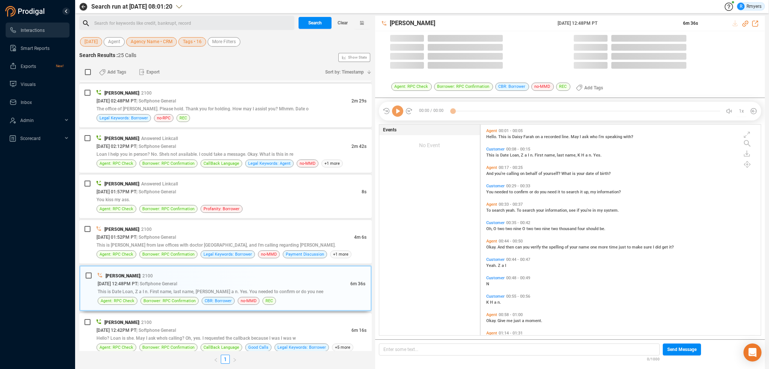
scroll to position [209, 276]
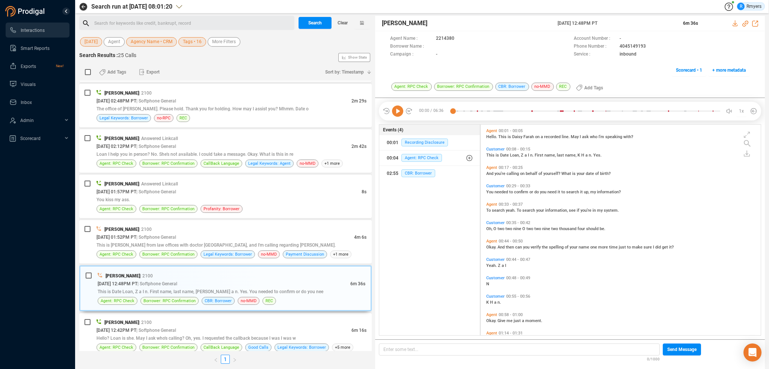
click at [397, 114] on icon at bounding box center [397, 110] width 11 height 11
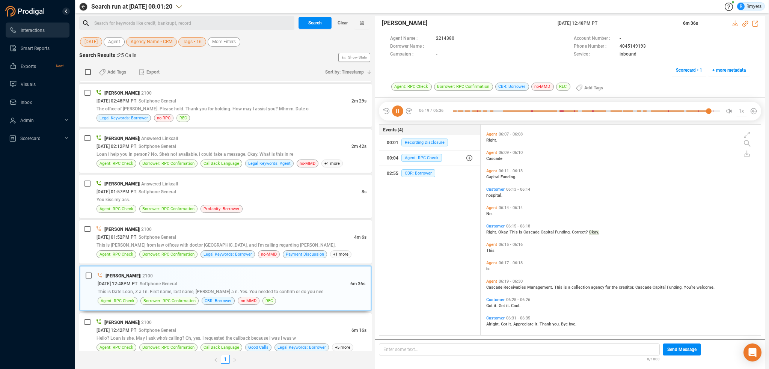
scroll to position [1149, 0]
click at [313, 235] on div "[DATE] 01:52PM PT | Softphone General" at bounding box center [224, 237] width 257 height 8
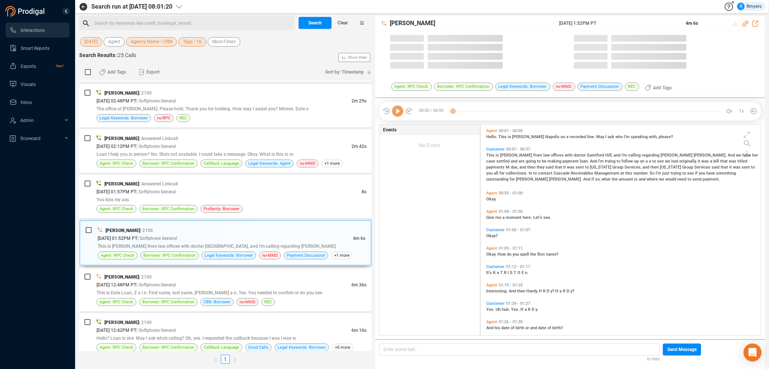
scroll to position [209, 276]
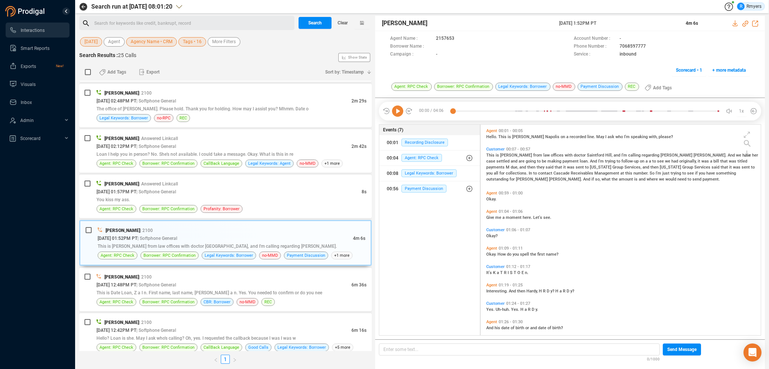
click at [396, 112] on icon at bounding box center [397, 110] width 11 height 11
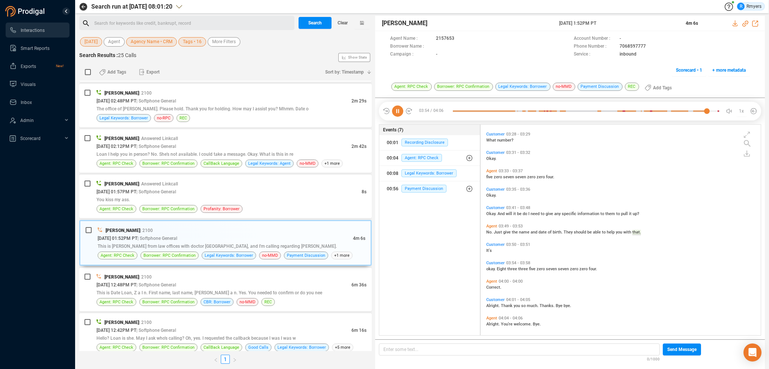
scroll to position [559, 0]
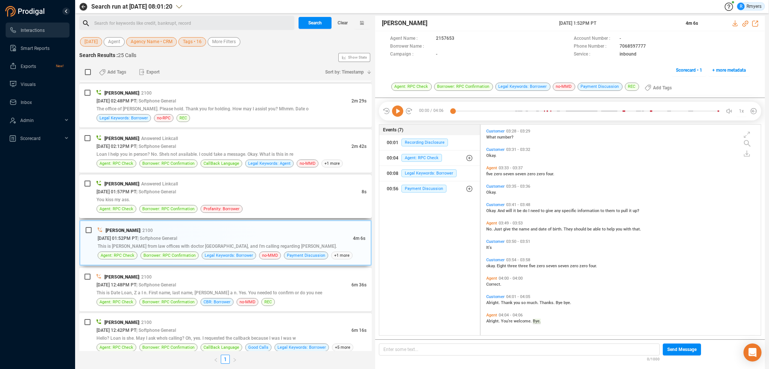
click at [251, 196] on div "You kiss my ass." at bounding box center [231, 200] width 270 height 8
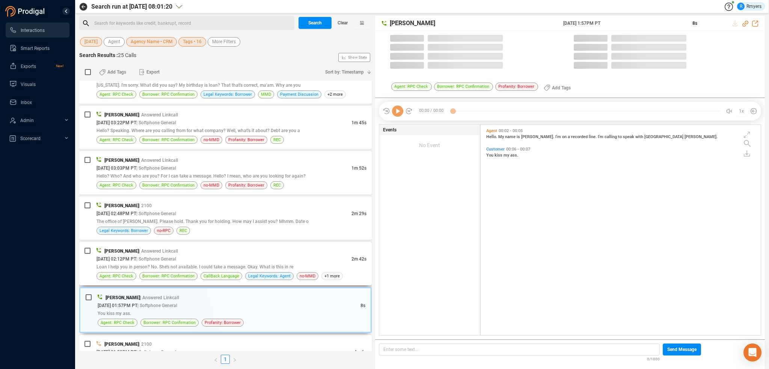
scroll to position [209, 276]
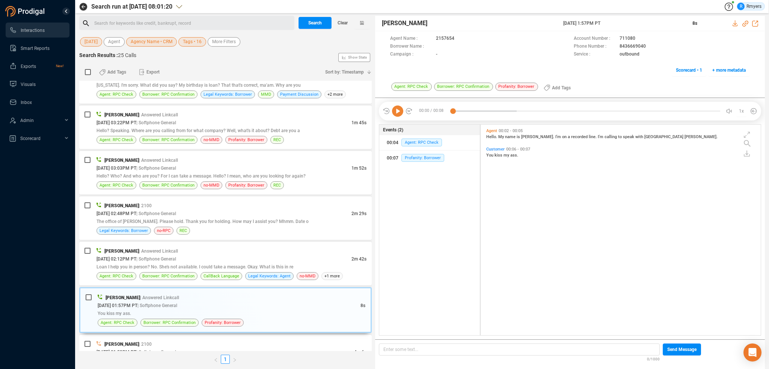
click at [397, 112] on icon at bounding box center [397, 110] width 11 height 11
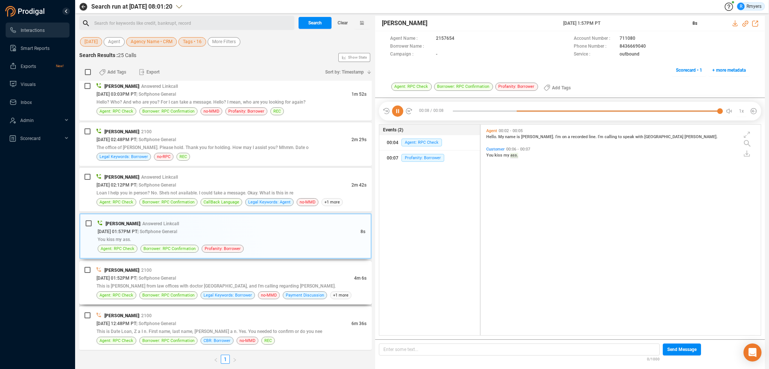
scroll to position [187, 0]
drag, startPoint x: 164, startPoint y: 273, endPoint x: 182, endPoint y: 274, distance: 17.3
click at [165, 274] on span "| Softphone General" at bounding box center [156, 276] width 40 height 5
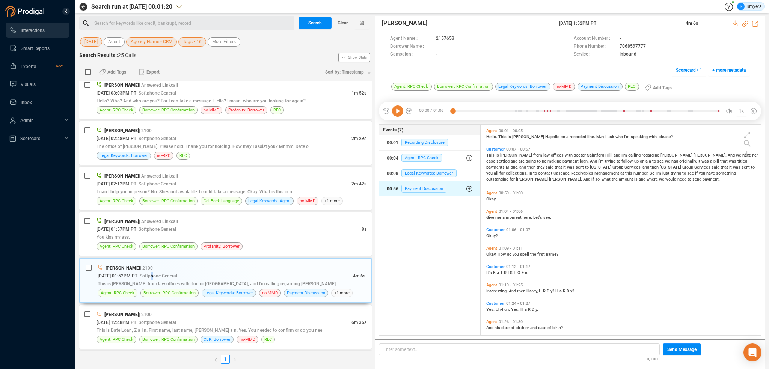
scroll to position [209, 276]
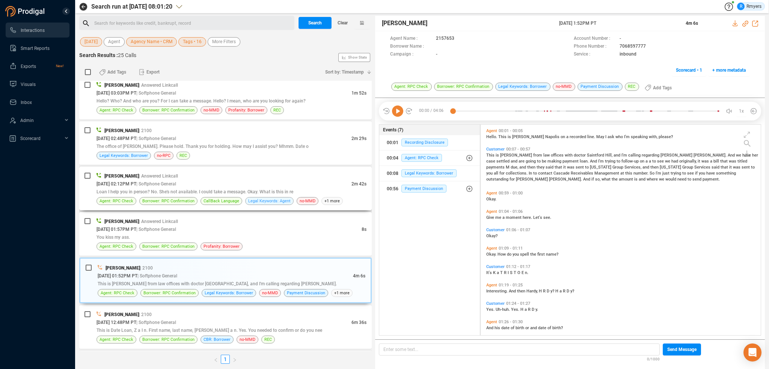
click at [252, 200] on span "Legal Keywords: Agent" at bounding box center [269, 200] width 42 height 7
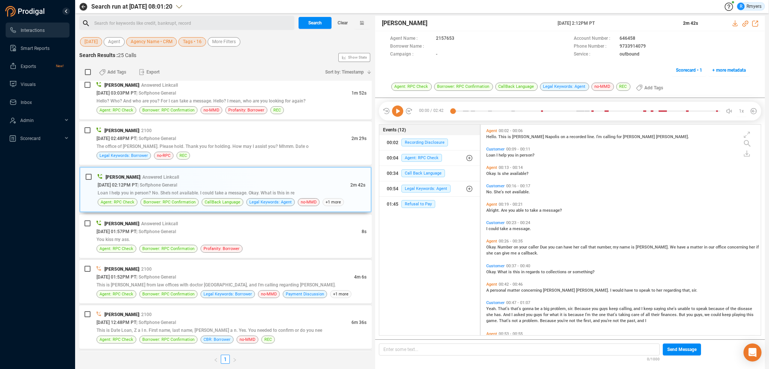
click at [395, 112] on icon at bounding box center [397, 110] width 11 height 11
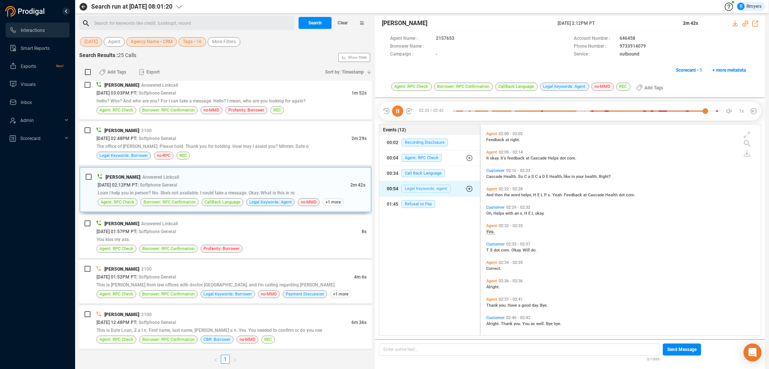
scroll to position [436, 0]
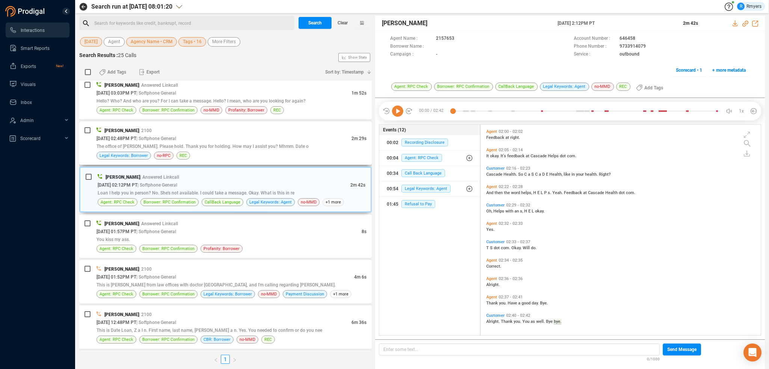
click at [283, 134] on div "[DATE] 02:48PM PT | Softphone General" at bounding box center [223, 138] width 255 height 8
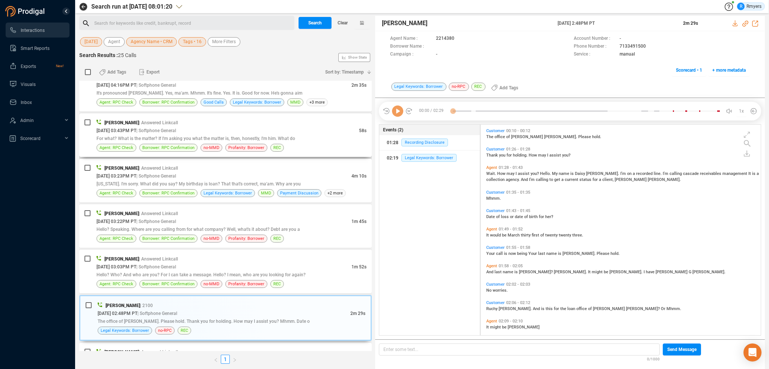
scroll to position [0, 0]
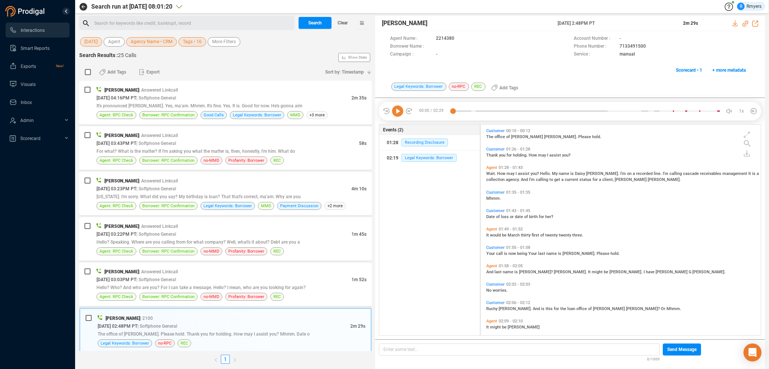
click at [395, 114] on icon at bounding box center [397, 110] width 11 height 11
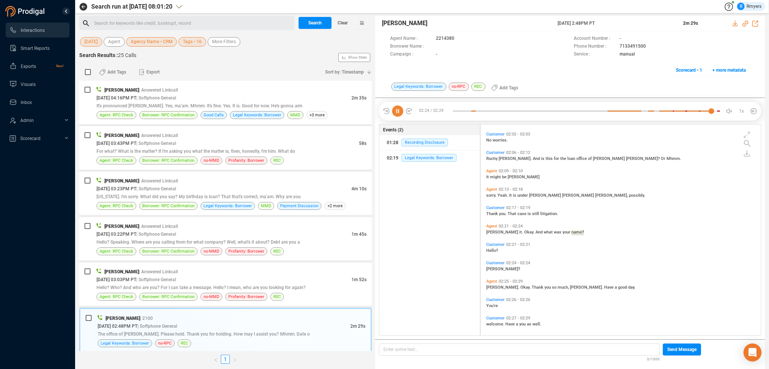
scroll to position [153, 0]
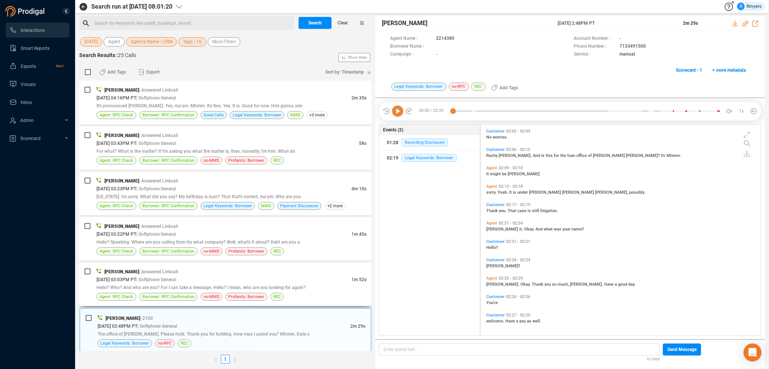
click at [269, 293] on div "[PERSON_NAME] | Answered Linkcall [DATE] 03:03PM PT | Softphone General 1m 52s …" at bounding box center [231, 284] width 270 height 33
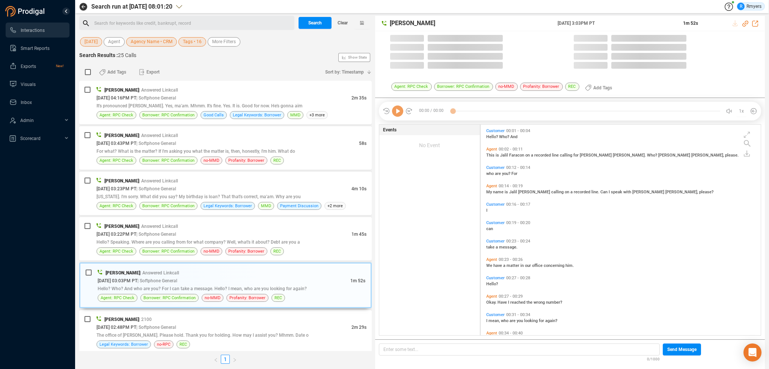
scroll to position [209, 276]
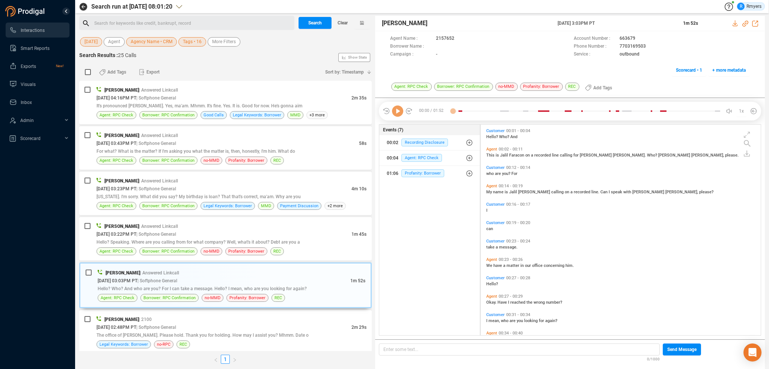
click at [397, 114] on icon at bounding box center [397, 110] width 11 height 11
click at [396, 114] on icon at bounding box center [397, 110] width 11 height 11
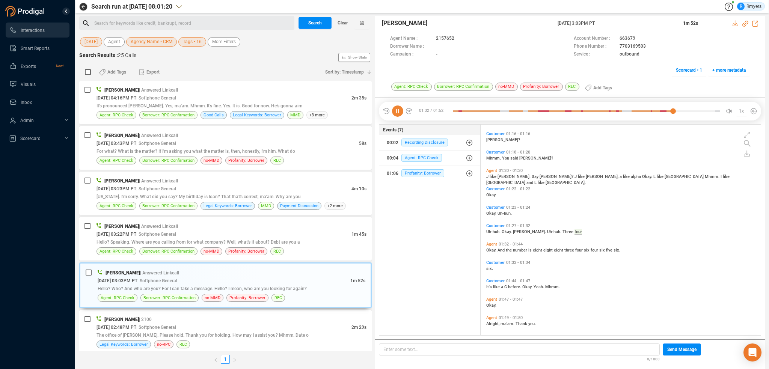
scroll to position [410, 0]
click at [136, 236] on span "[DATE] 03:22PM PT" at bounding box center [116, 234] width 40 height 5
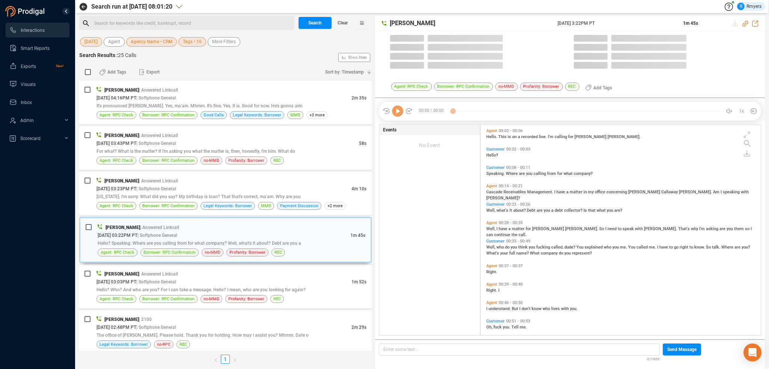
scroll to position [209, 276]
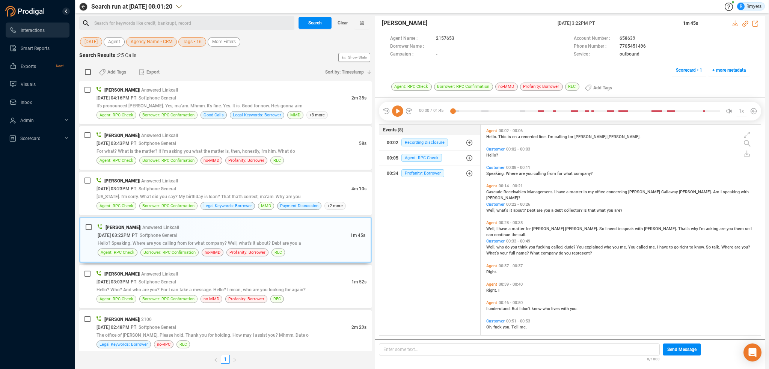
click at [398, 113] on icon at bounding box center [397, 110] width 11 height 11
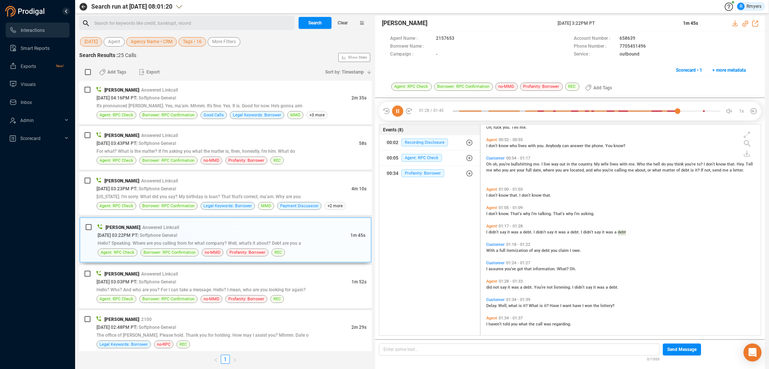
scroll to position [221, 0]
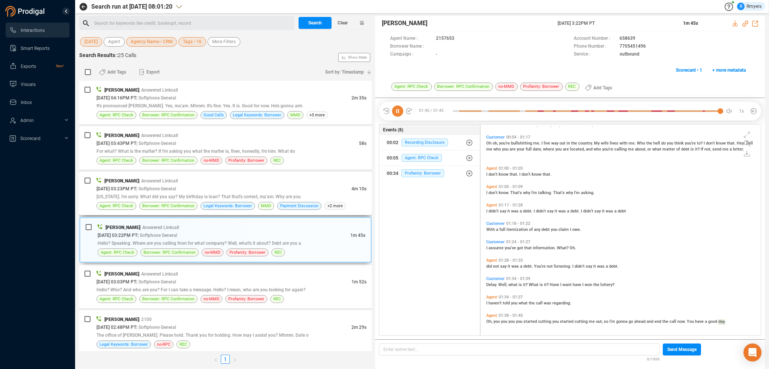
click at [167, 199] on span "[US_STATE]. I'm sorry. What did you say? My birthday is loan? That that's corre…" at bounding box center [198, 196] width 204 height 5
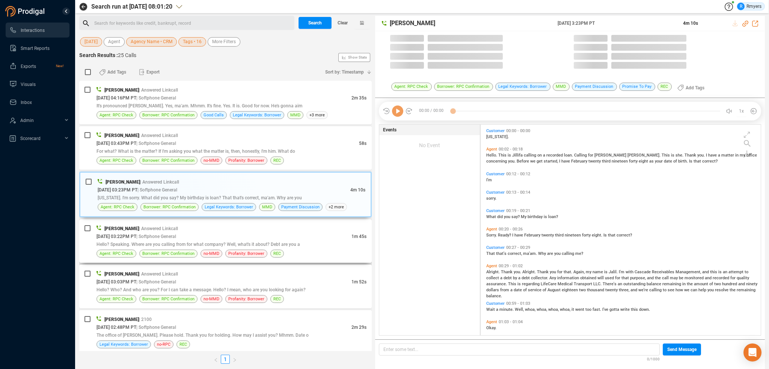
scroll to position [209, 276]
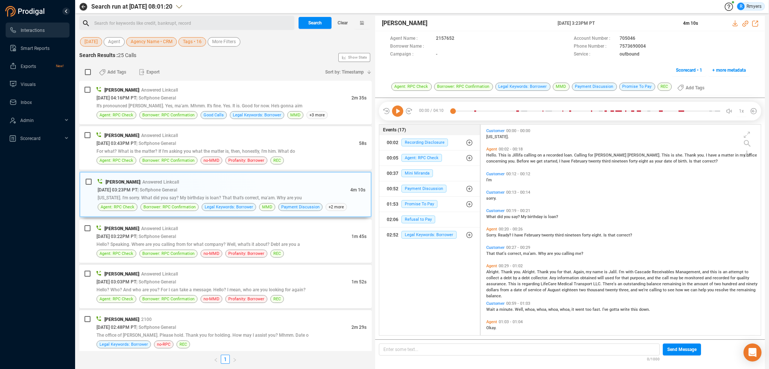
click at [395, 108] on icon at bounding box center [397, 110] width 11 height 11
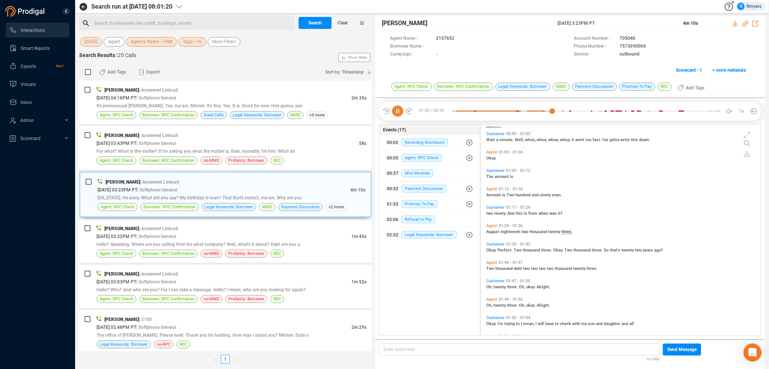
scroll to position [188, 0]
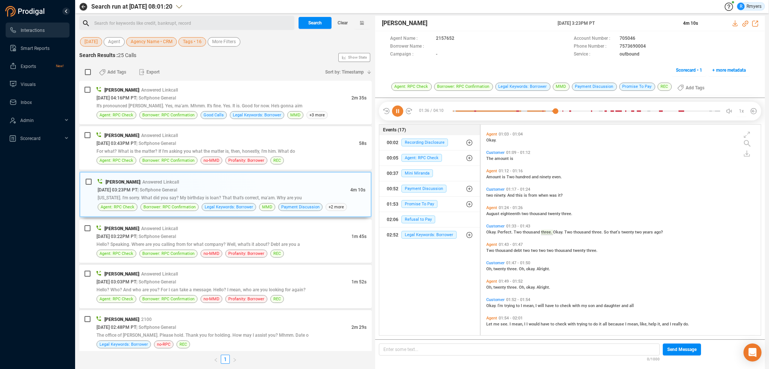
click at [399, 111] on icon at bounding box center [397, 110] width 11 height 11
click at [398, 113] on icon at bounding box center [397, 110] width 11 height 11
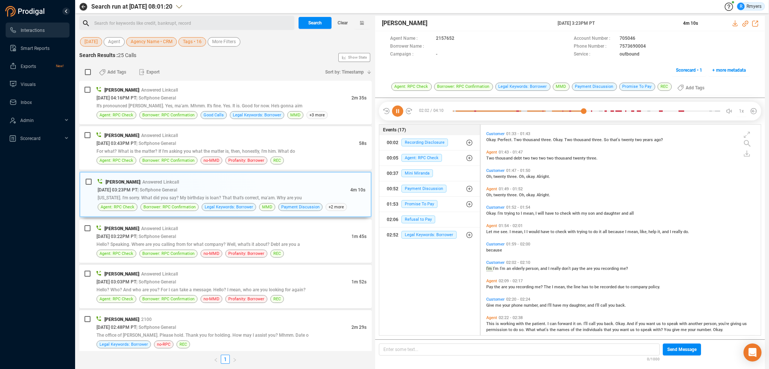
scroll to position [317, 0]
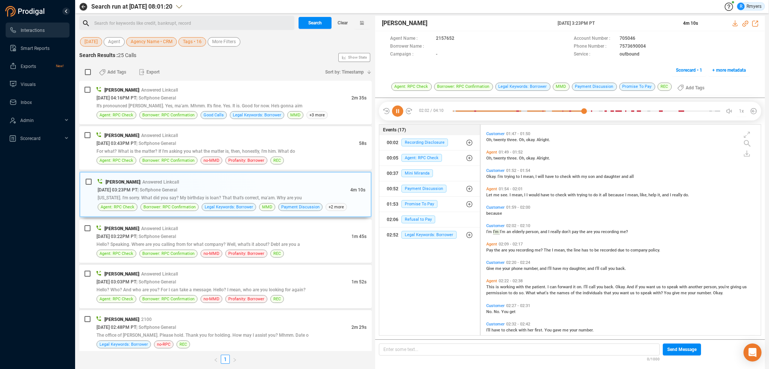
click at [399, 113] on icon at bounding box center [397, 110] width 11 height 11
click at [398, 111] on icon at bounding box center [397, 110] width 11 height 11
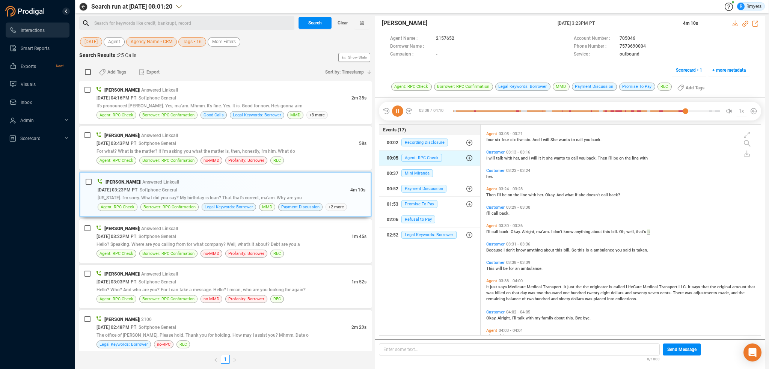
scroll to position [627, 0]
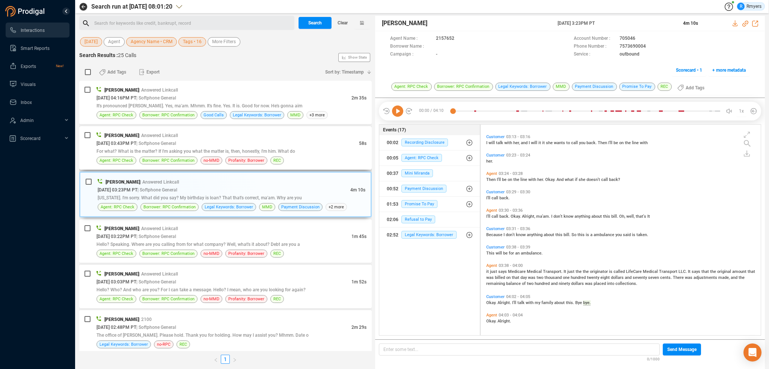
click at [193, 145] on div "[DATE] 03:43PM PT | Softphone General" at bounding box center [227, 143] width 262 height 8
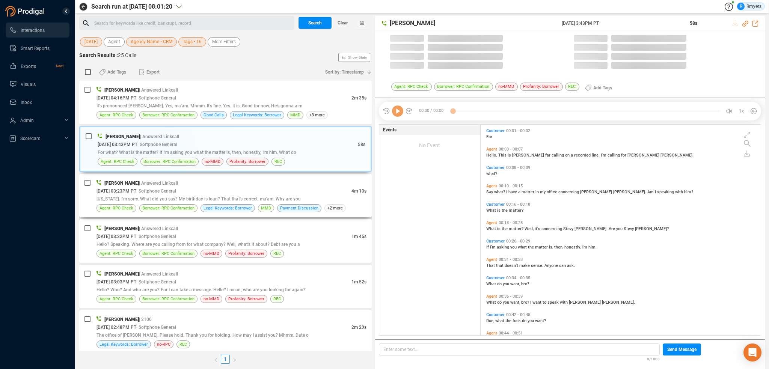
scroll to position [209, 276]
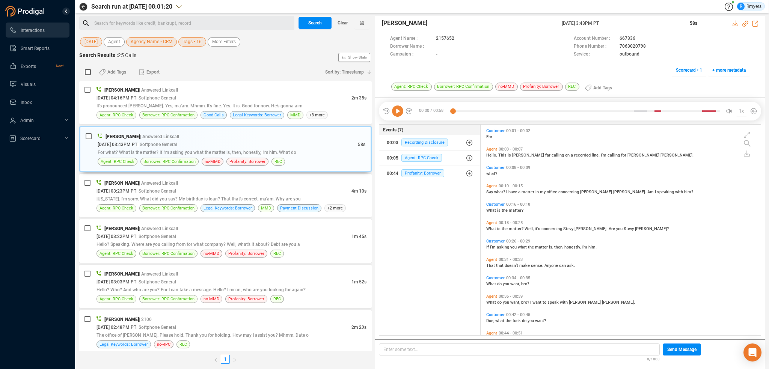
click at [396, 115] on icon at bounding box center [397, 110] width 11 height 11
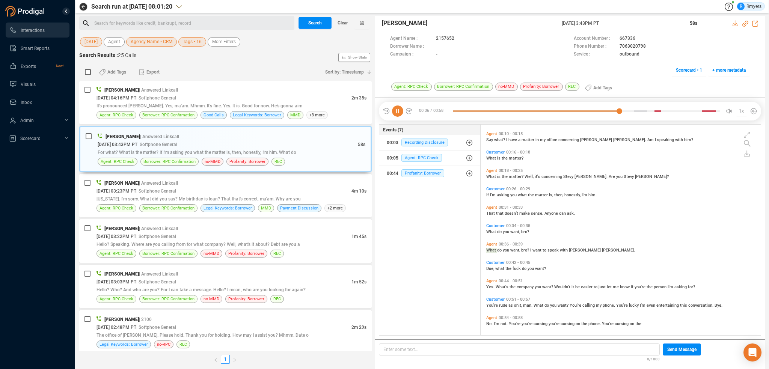
scroll to position [54, 0]
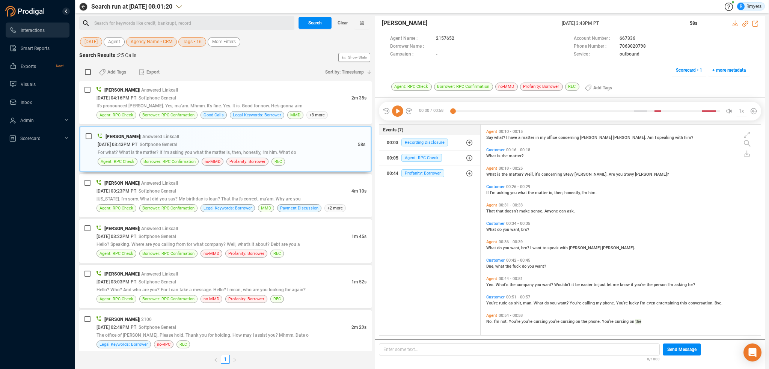
click at [394, 112] on icon at bounding box center [397, 110] width 11 height 11
click at [176, 100] on span "| Softphone General" at bounding box center [156, 97] width 40 height 5
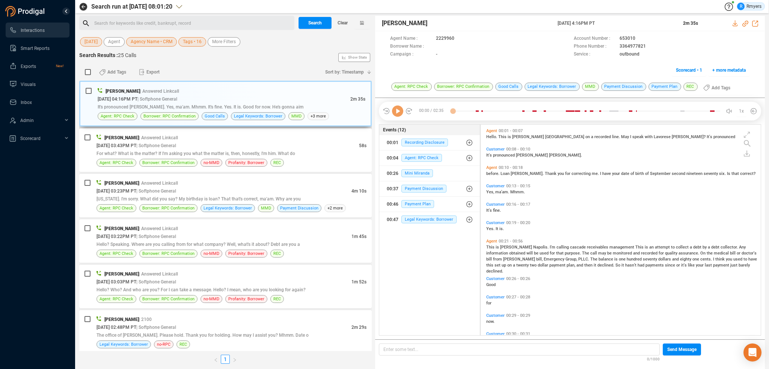
scroll to position [209, 276]
click at [397, 114] on icon at bounding box center [397, 110] width 11 height 11
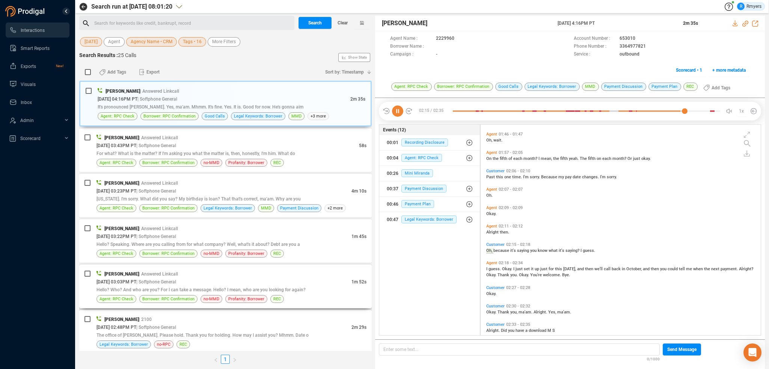
scroll to position [638, 0]
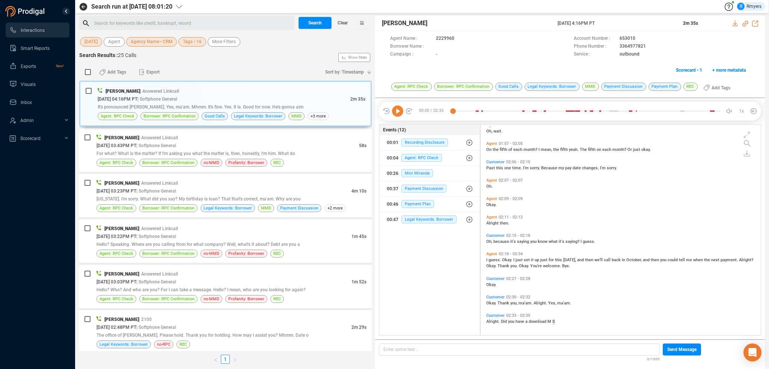
click at [396, 111] on icon at bounding box center [397, 110] width 11 height 11
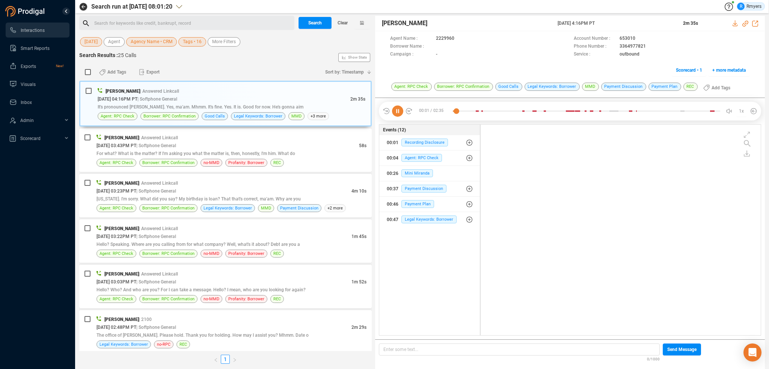
scroll to position [0, 0]
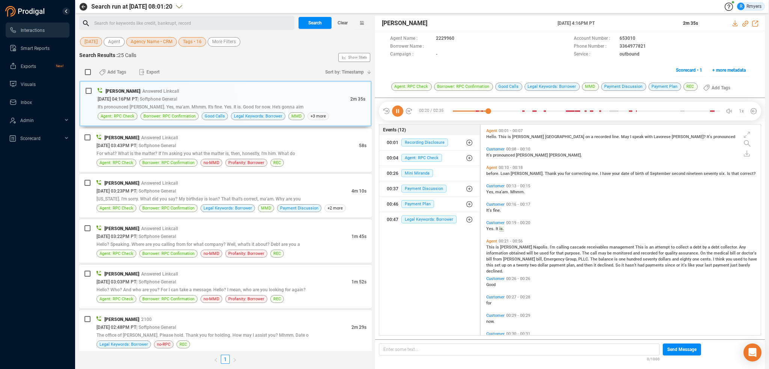
click at [400, 111] on icon at bounding box center [397, 110] width 11 height 11
click at [345, 24] on span "Clear" at bounding box center [342, 23] width 10 height 12
